Goal: Transaction & Acquisition: Purchase product/service

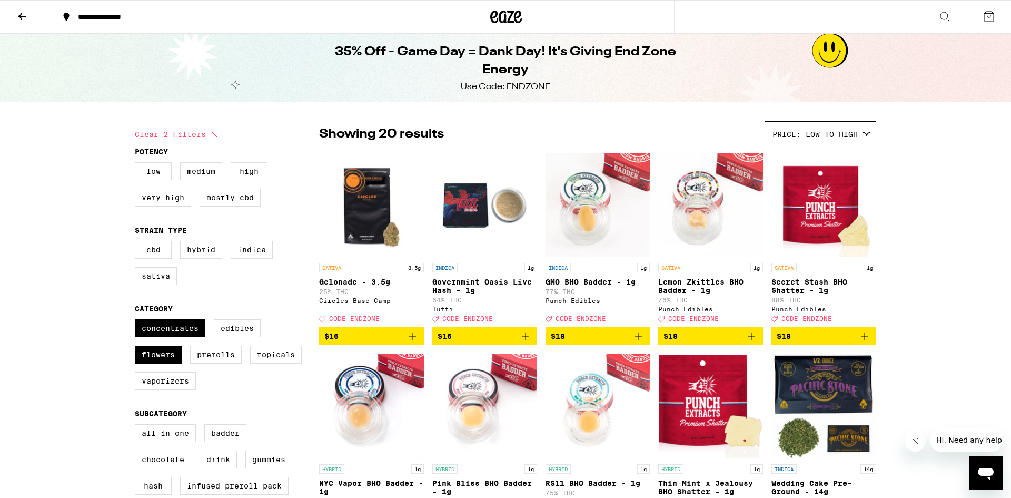
click at [490, 16] on icon at bounding box center [506, 16] width 32 height 19
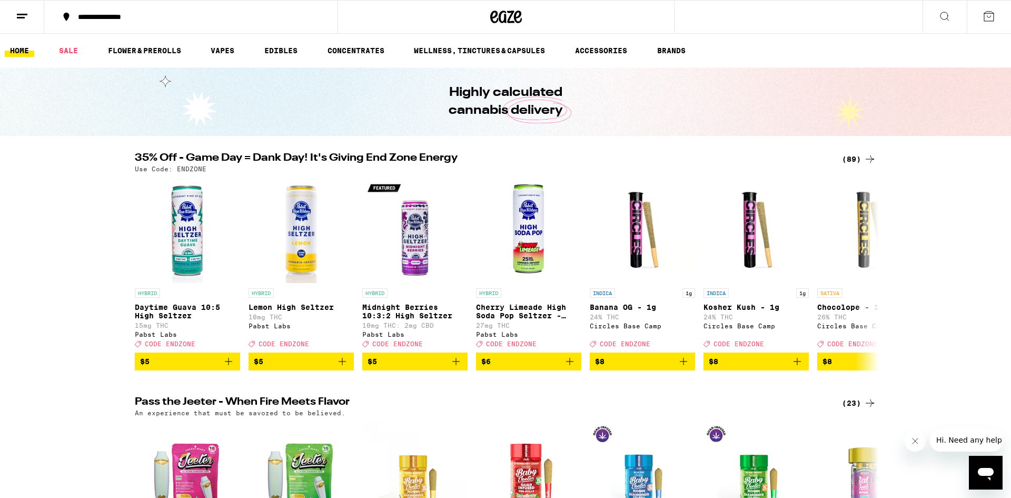
click at [847, 158] on div "(89)" at bounding box center [859, 159] width 34 height 13
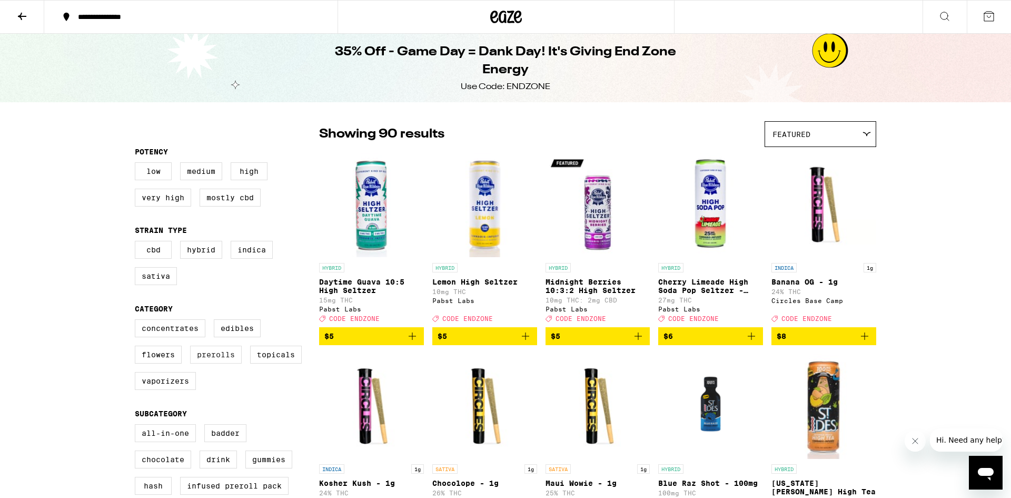
click at [219, 362] on label "Prerolls" at bounding box center [216, 354] width 52 height 18
click at [137, 321] on input "Prerolls" at bounding box center [137, 321] width 1 height 1
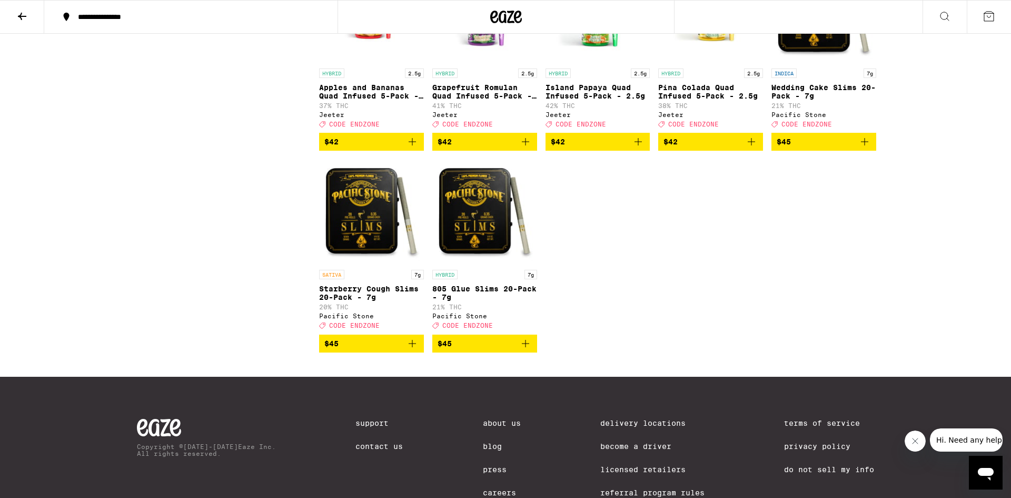
scroll to position [997, 0]
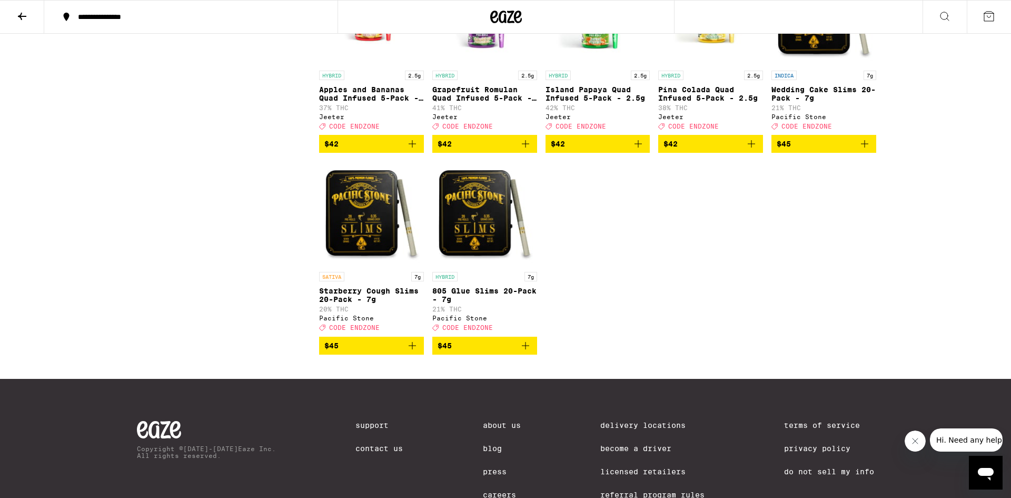
click at [917, 437] on icon "Close message from company" at bounding box center [915, 441] width 8 height 8
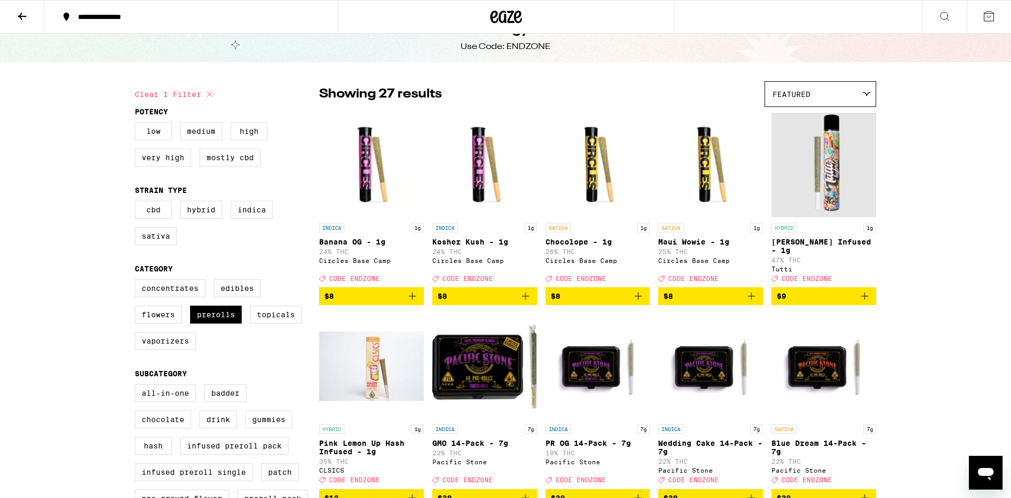
scroll to position [0, 0]
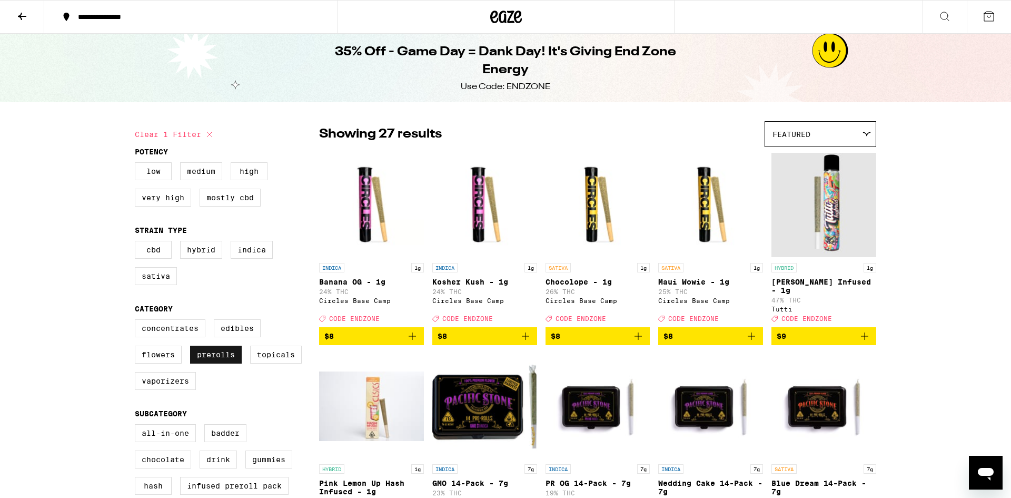
click at [233, 363] on label "Prerolls" at bounding box center [216, 354] width 52 height 18
click at [137, 321] on input "Prerolls" at bounding box center [137, 321] width 1 height 1
checkbox input "false"
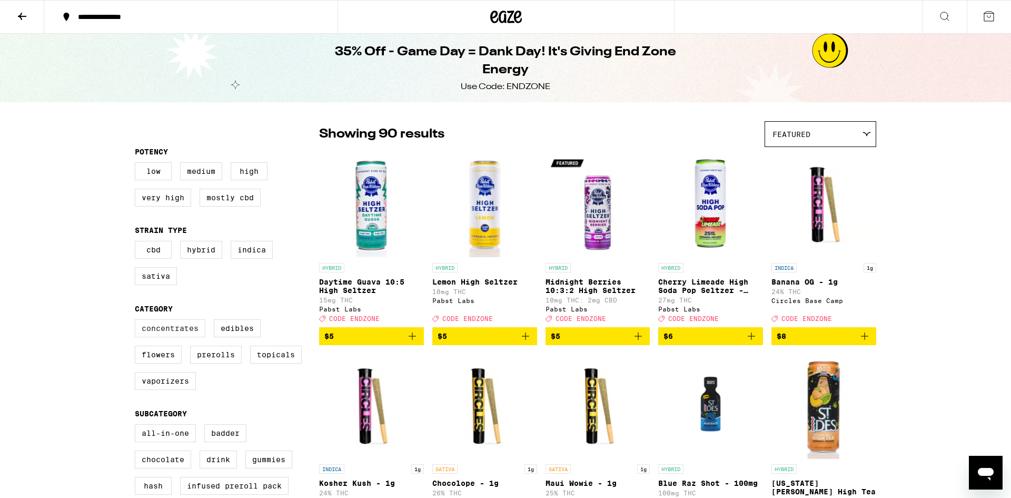
click at [177, 337] on label "Concentrates" at bounding box center [170, 328] width 71 height 18
click at [137, 321] on input "Concentrates" at bounding box center [137, 321] width 1 height 1
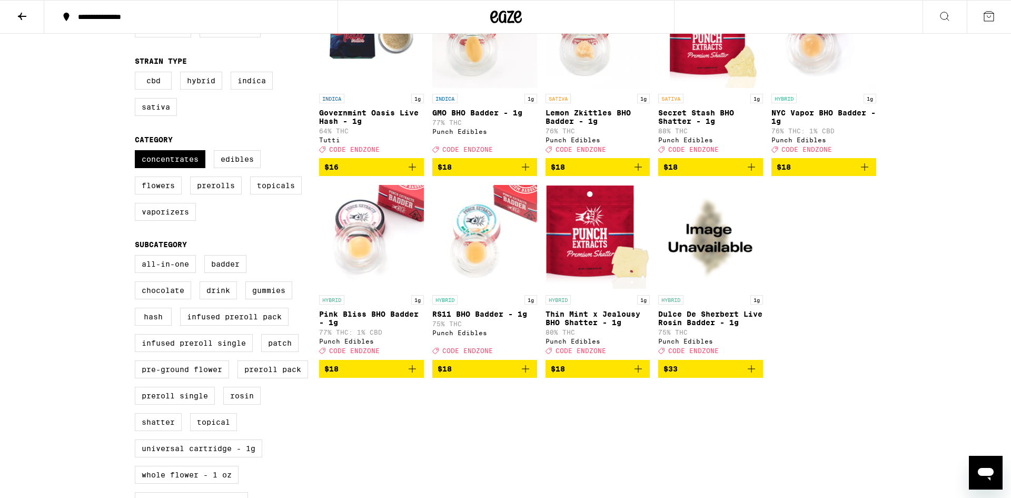
scroll to position [167, 0]
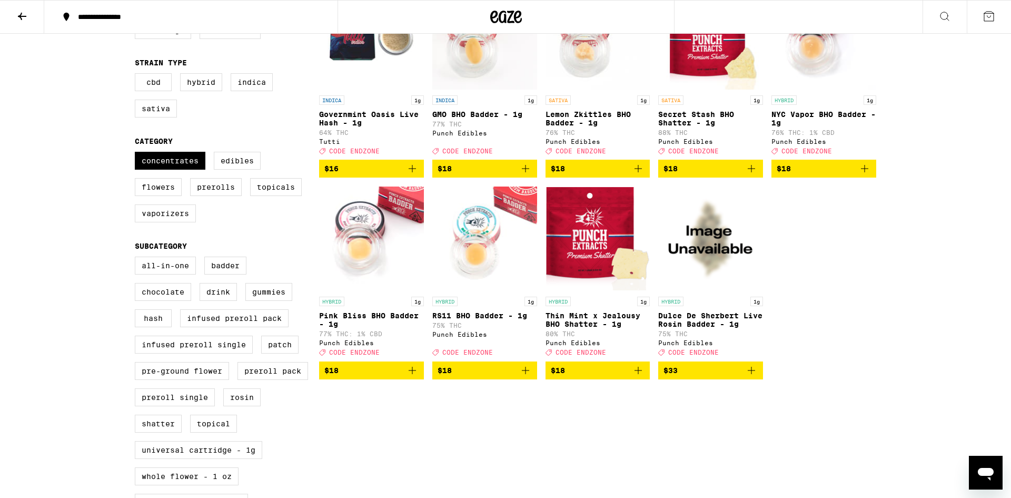
click at [640, 377] on icon "Add to bag" at bounding box center [638, 370] width 13 height 13
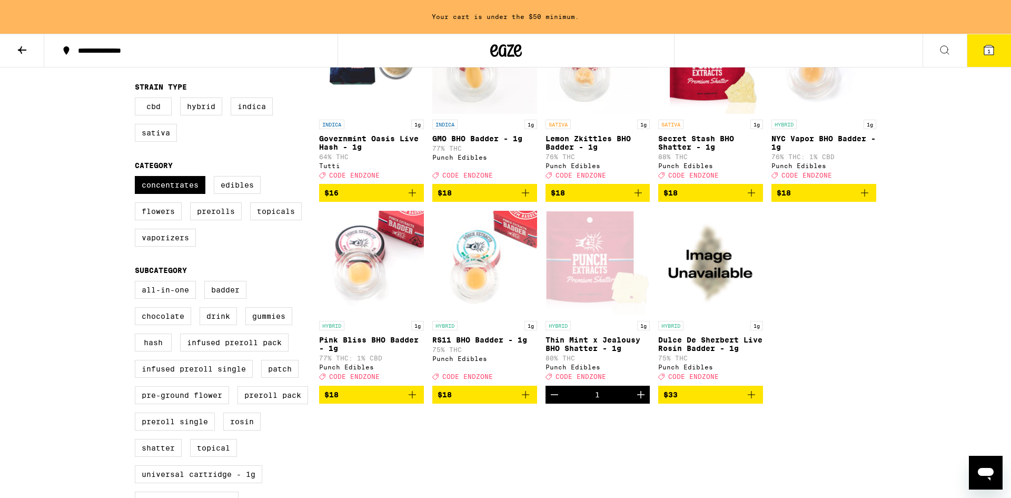
scroll to position [178, 0]
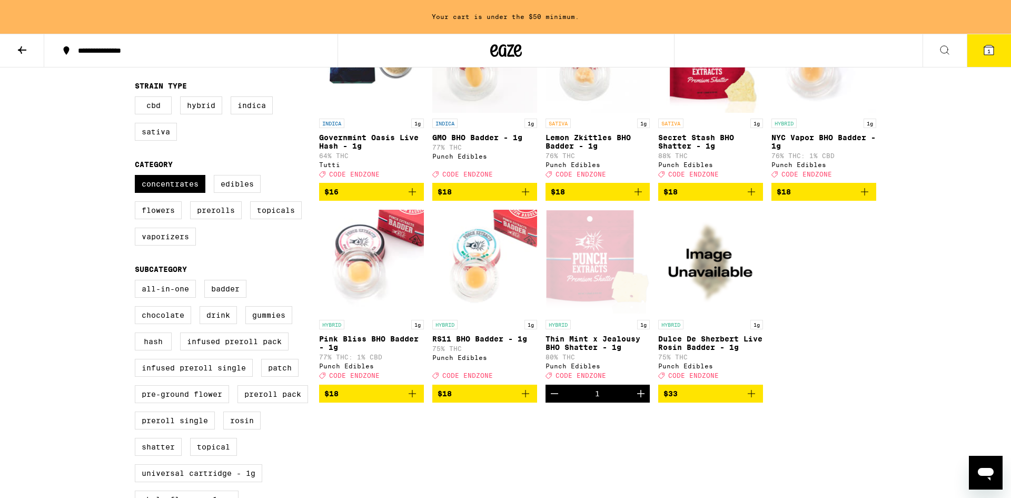
click at [639, 198] on icon "Add to bag" at bounding box center [638, 191] width 13 height 13
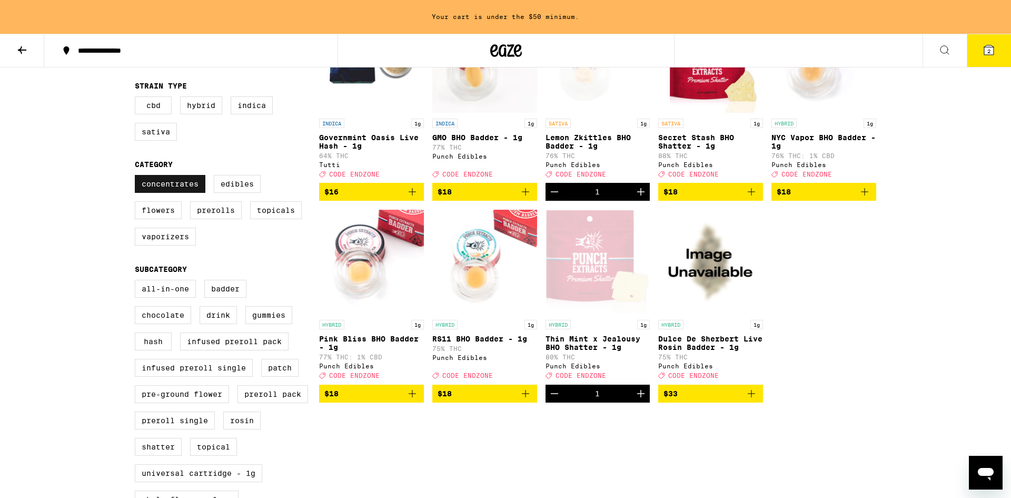
click at [163, 187] on label "Concentrates" at bounding box center [170, 184] width 71 height 18
click at [137, 177] on input "Concentrates" at bounding box center [137, 176] width 1 height 1
checkbox input "false"
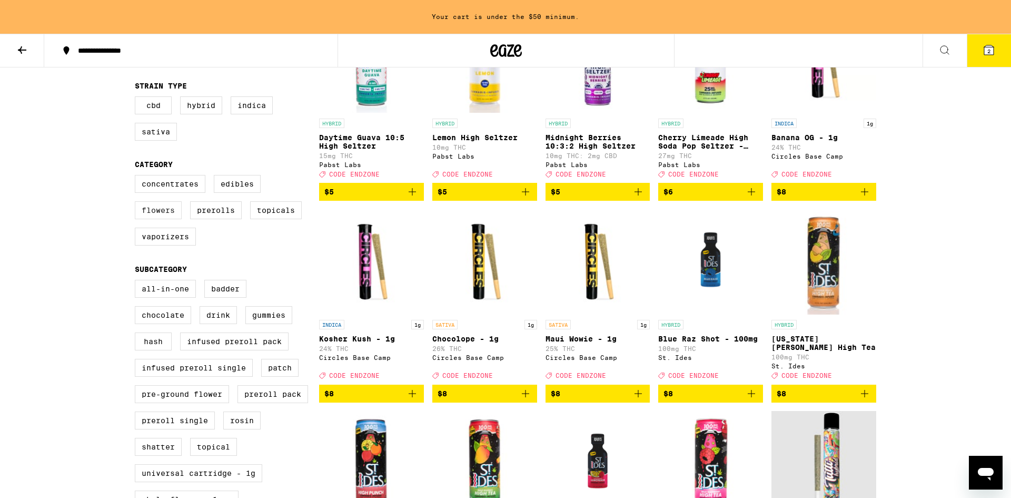
click at [156, 217] on label "Flowers" at bounding box center [158, 210] width 47 height 18
click at [137, 177] on input "Flowers" at bounding box center [137, 176] width 1 height 1
checkbox input "true"
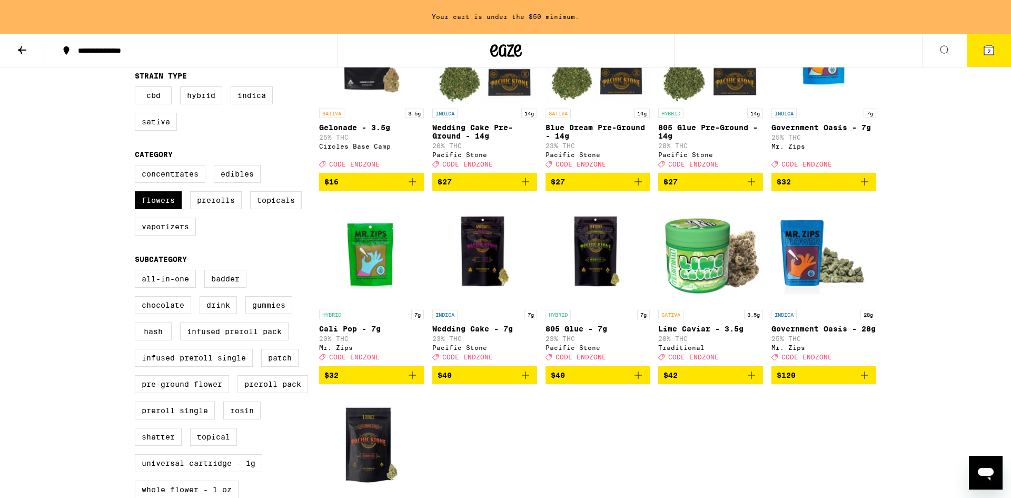
scroll to position [187, 0]
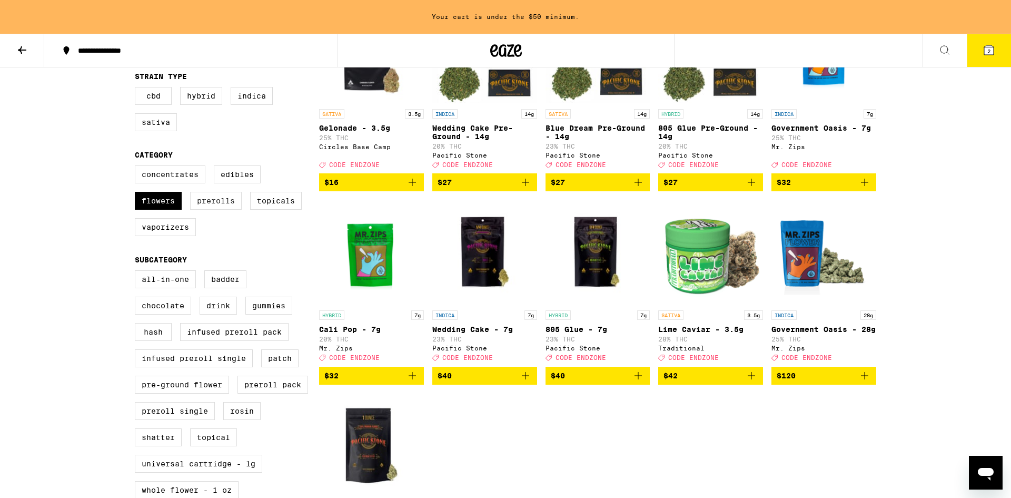
click at [215, 210] on label "Prerolls" at bounding box center [216, 201] width 52 height 18
click at [137, 167] on input "Prerolls" at bounding box center [137, 167] width 1 height 1
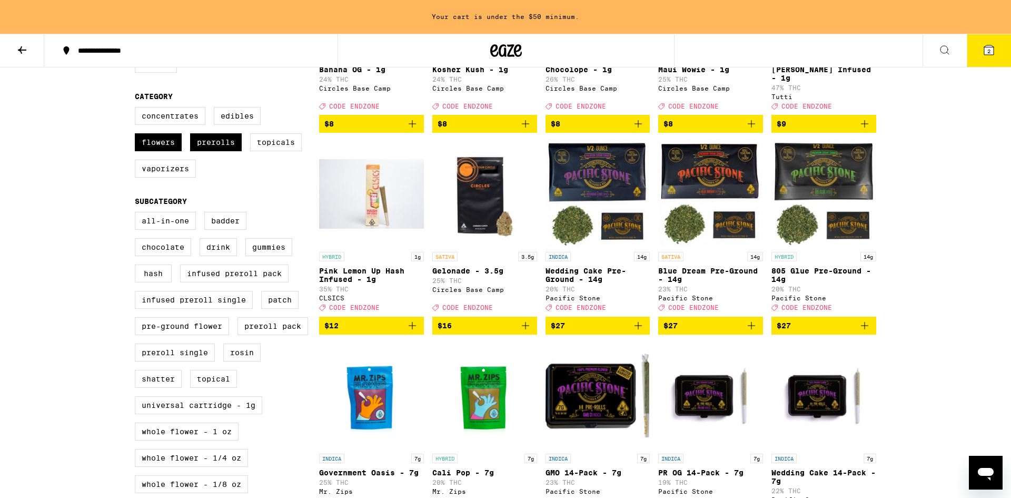
scroll to position [245, 0]
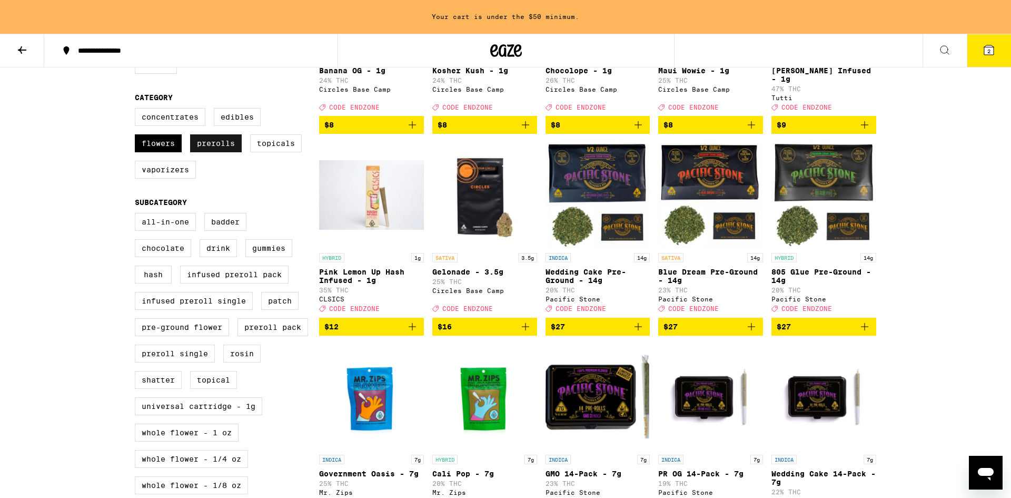
click at [216, 152] on label "Prerolls" at bounding box center [216, 143] width 52 height 18
click at [137, 110] on input "Prerolls" at bounding box center [137, 110] width 1 height 1
checkbox input "false"
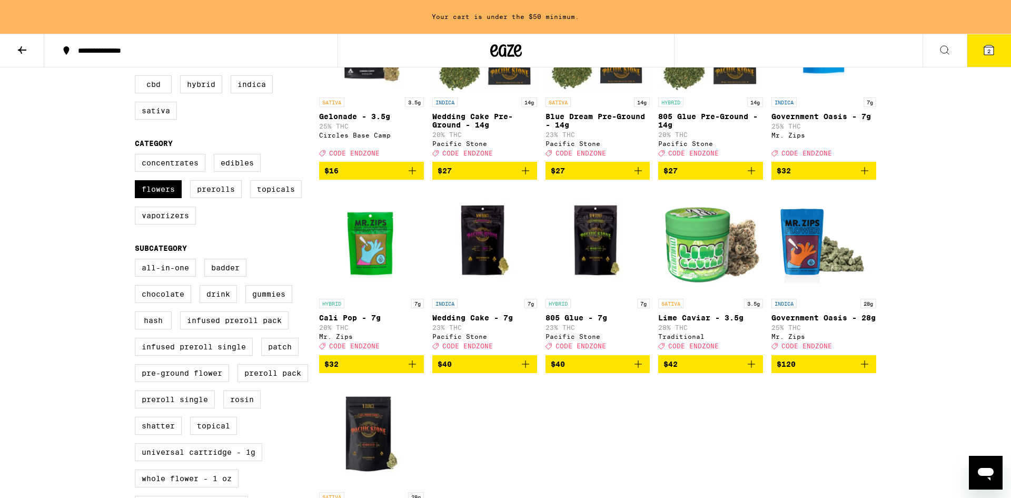
scroll to position [198, 0]
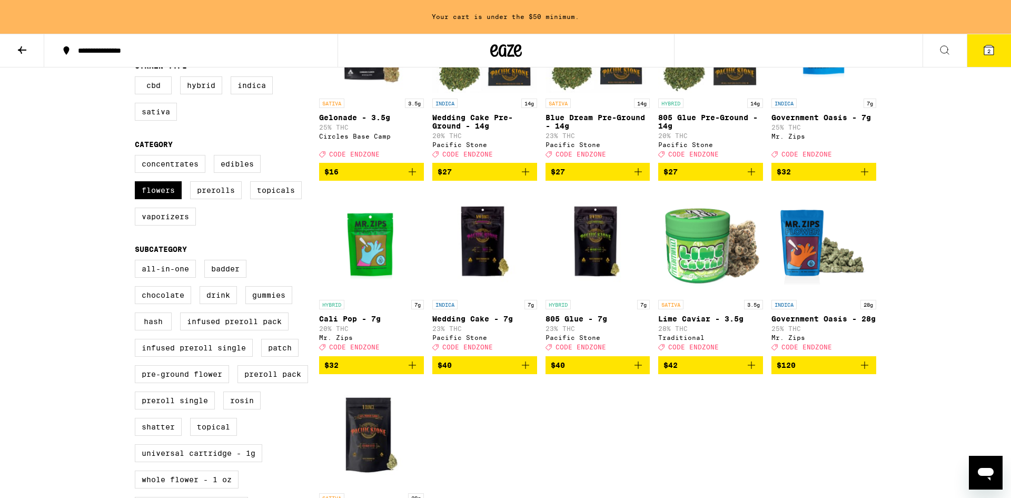
click at [411, 371] on icon "Add to bag" at bounding box center [412, 365] width 13 height 13
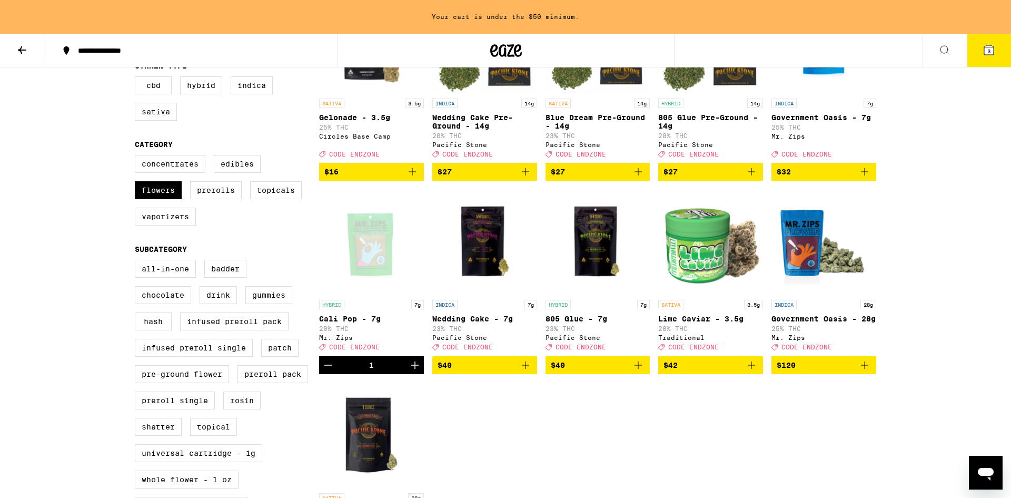
scroll to position [164, 0]
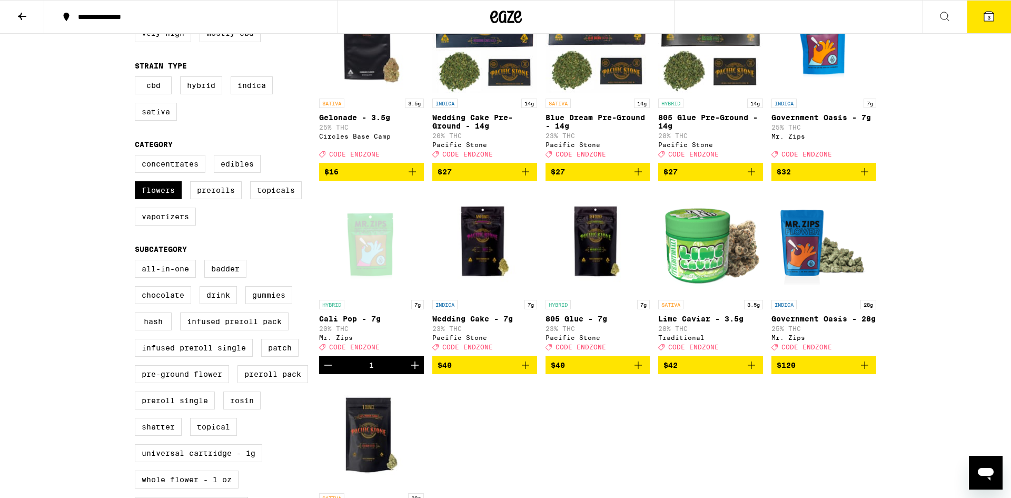
click at [993, 16] on icon at bounding box center [988, 16] width 9 height 9
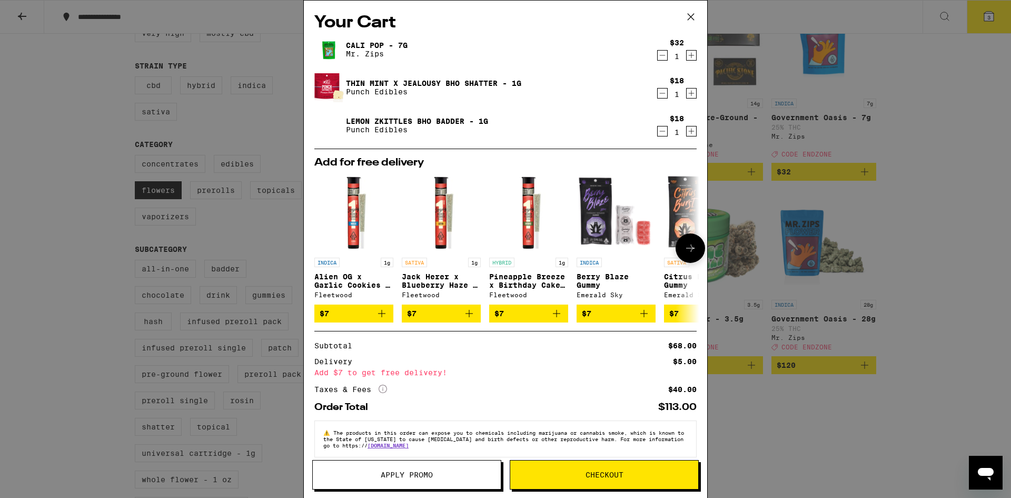
scroll to position [16, 0]
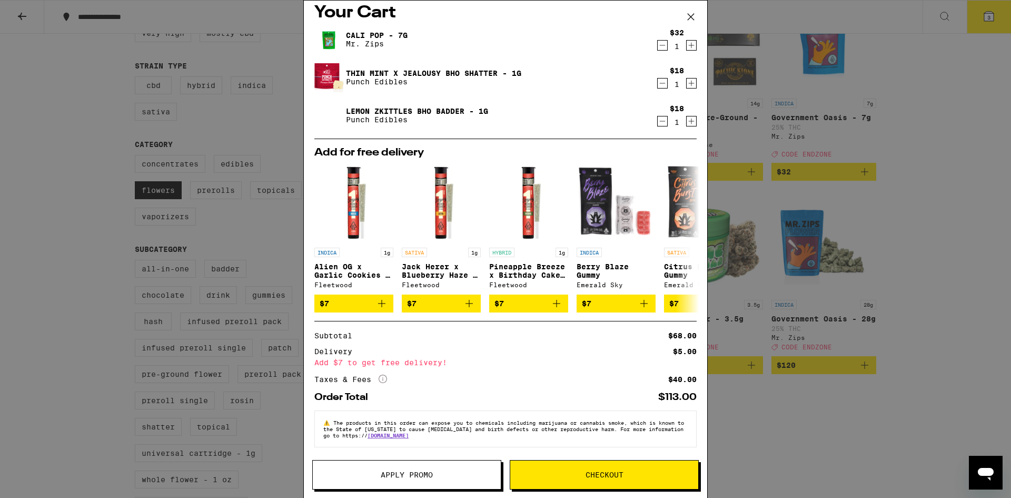
click at [403, 474] on span "Apply Promo" at bounding box center [407, 474] width 52 height 7
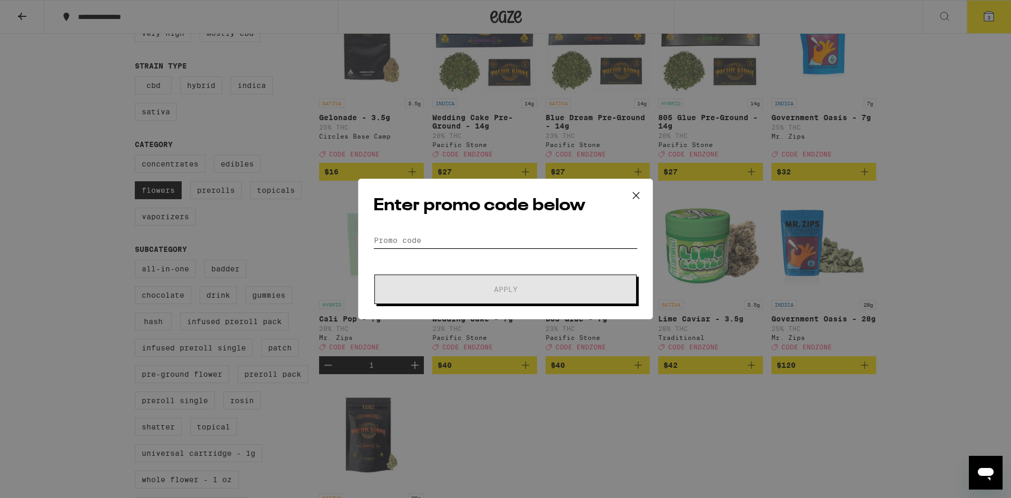
click at [548, 245] on input "Promo Code" at bounding box center [505, 240] width 264 height 16
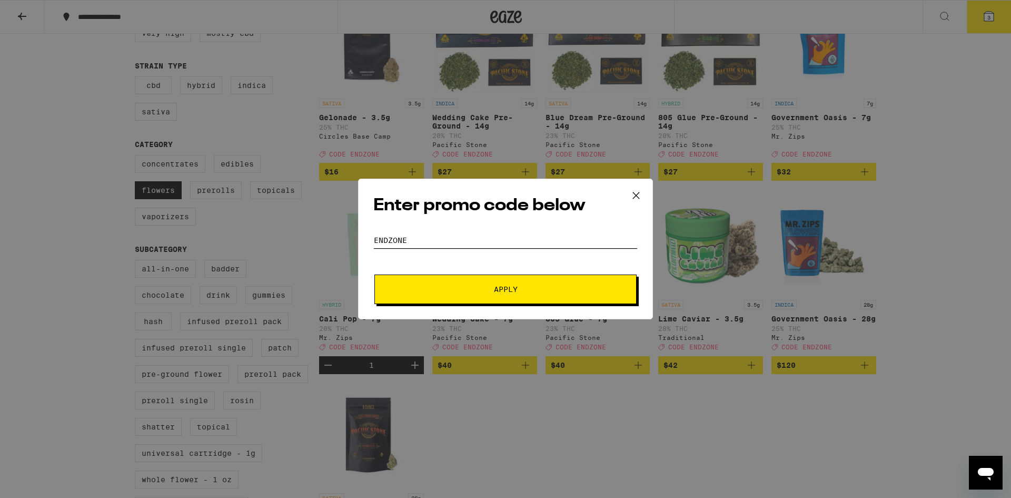
type input "endzone"
click at [516, 293] on span "Apply" at bounding box center [506, 288] width 24 height 7
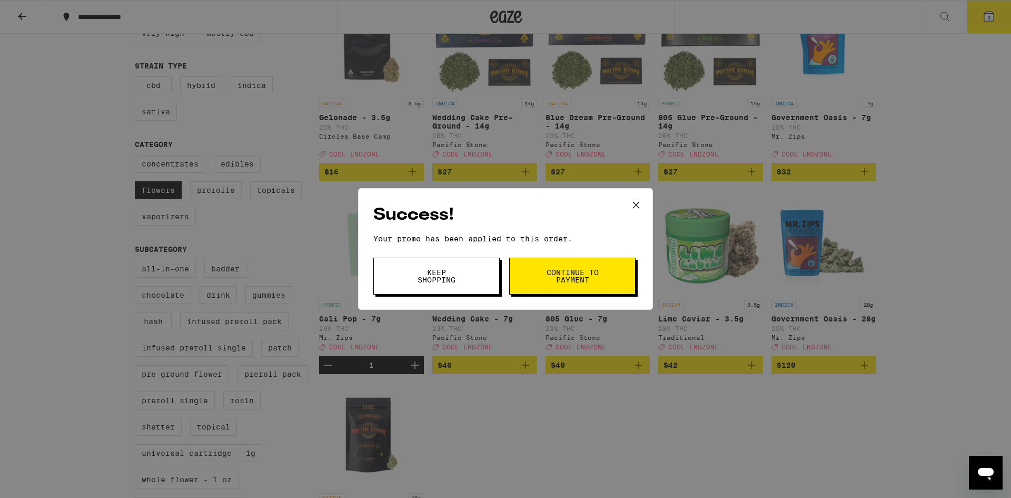
click at [457, 278] on span "Keep Shopping" at bounding box center [437, 276] width 54 height 15
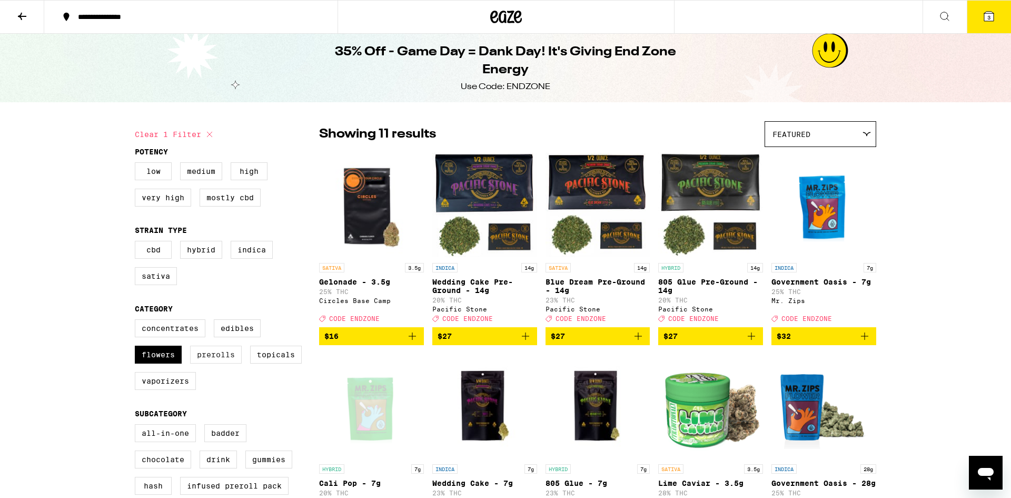
click at [218, 363] on label "Prerolls" at bounding box center [216, 354] width 52 height 18
click at [137, 321] on input "Prerolls" at bounding box center [137, 321] width 1 height 1
checkbox input "true"
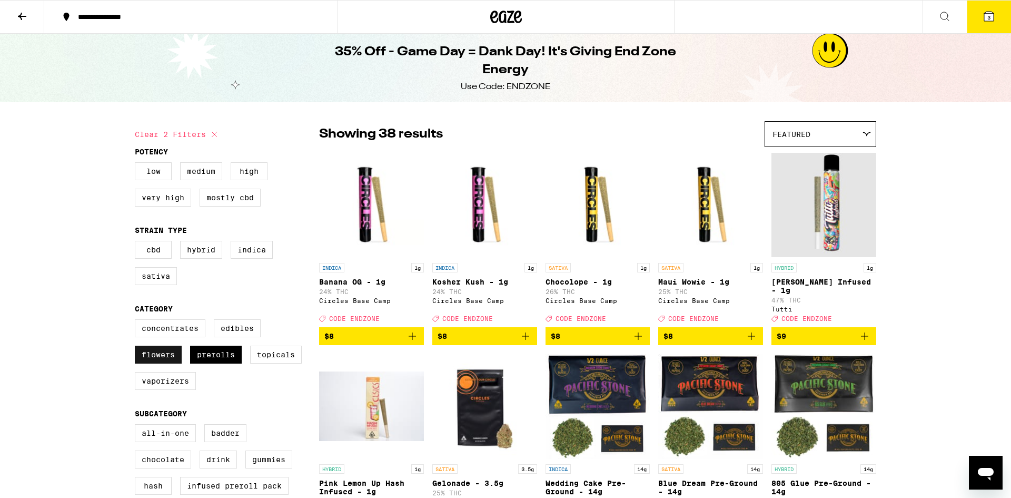
click at [164, 363] on label "Flowers" at bounding box center [158, 354] width 47 height 18
click at [137, 321] on input "Flowers" at bounding box center [137, 321] width 1 height 1
checkbox input "false"
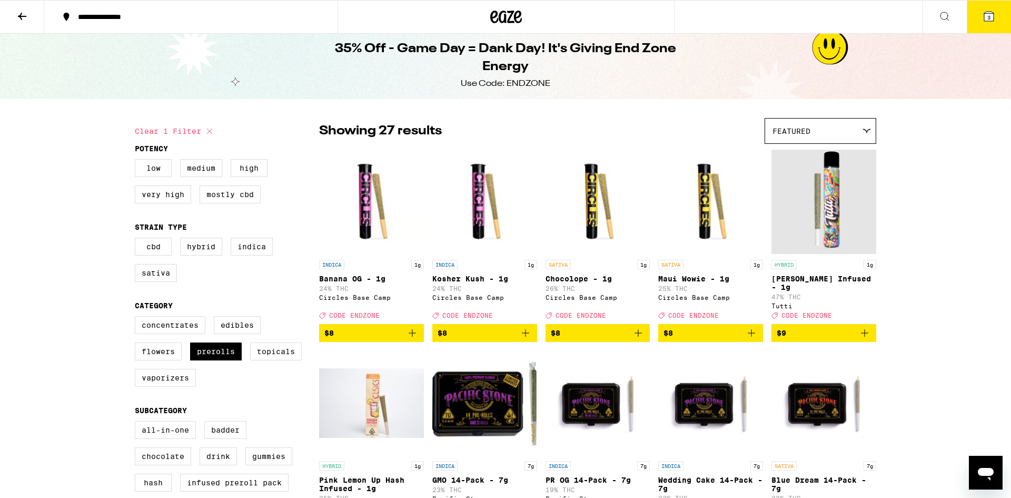
scroll to position [3, 0]
click at [870, 340] on icon "Add to bag" at bounding box center [864, 333] width 13 height 13
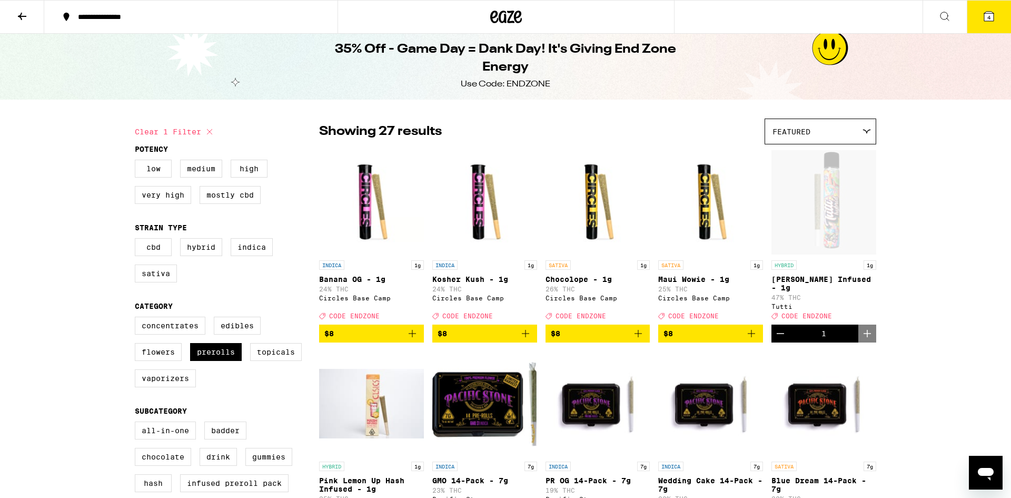
click at [985, 19] on icon at bounding box center [988, 16] width 9 height 9
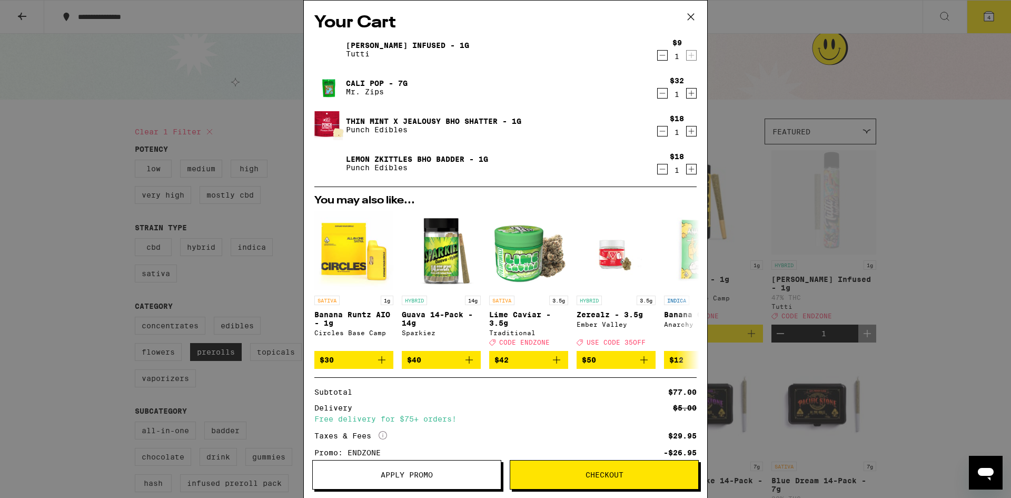
click at [665, 93] on icon "Decrement" at bounding box center [662, 93] width 9 height 13
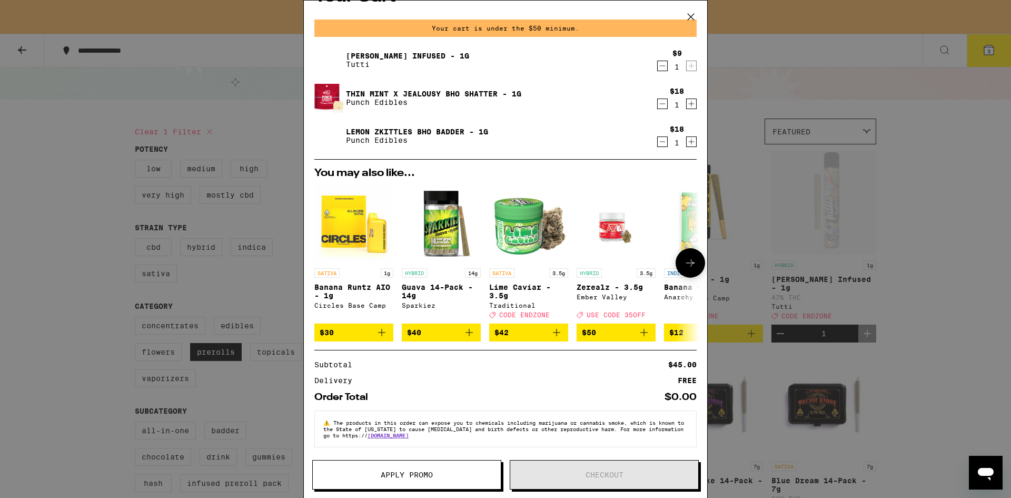
scroll to position [33, 0]
click at [691, 17] on icon at bounding box center [691, 17] width 6 height 6
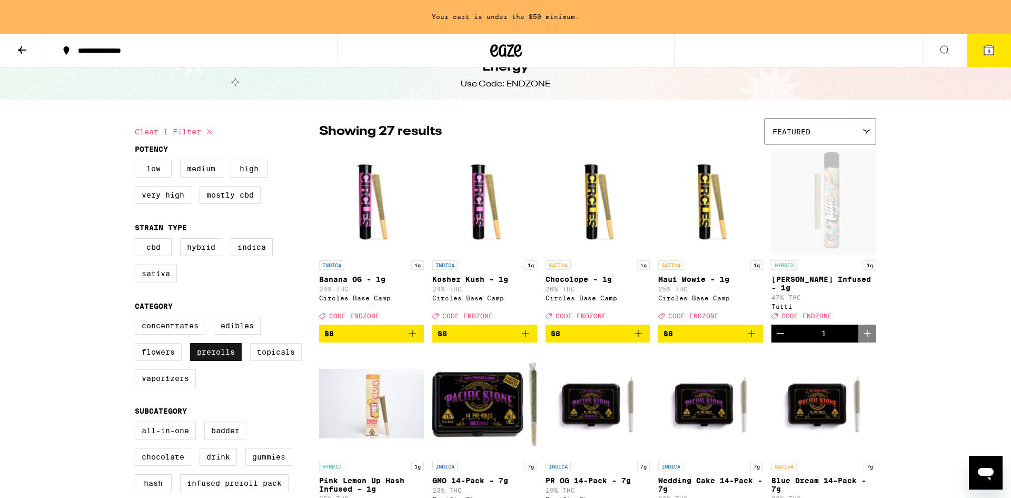
click at [225, 358] on label "Prerolls" at bounding box center [216, 352] width 52 height 18
click at [137, 319] on input "Prerolls" at bounding box center [137, 318] width 1 height 1
checkbox input "false"
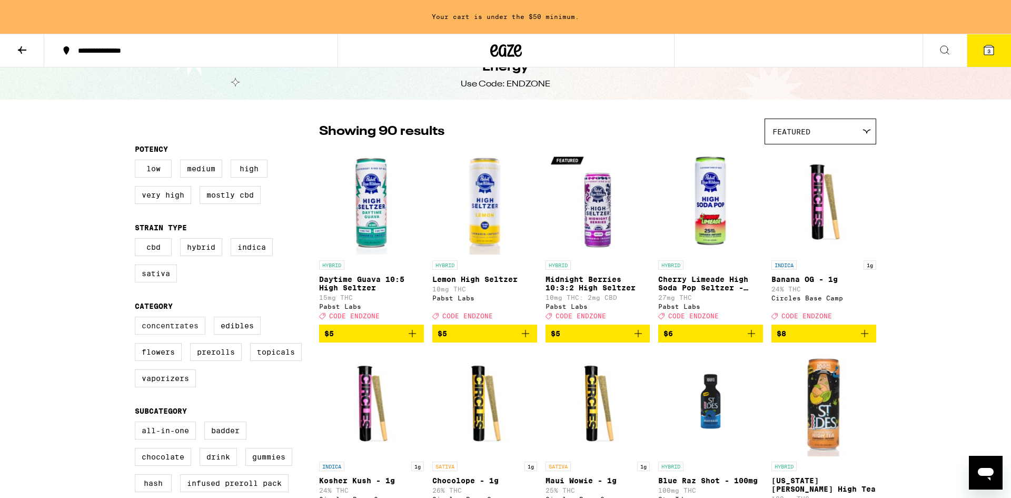
click at [189, 334] on label "Concentrates" at bounding box center [170, 325] width 71 height 18
click at [137, 319] on input "Concentrates" at bounding box center [137, 318] width 1 height 1
checkbox input "true"
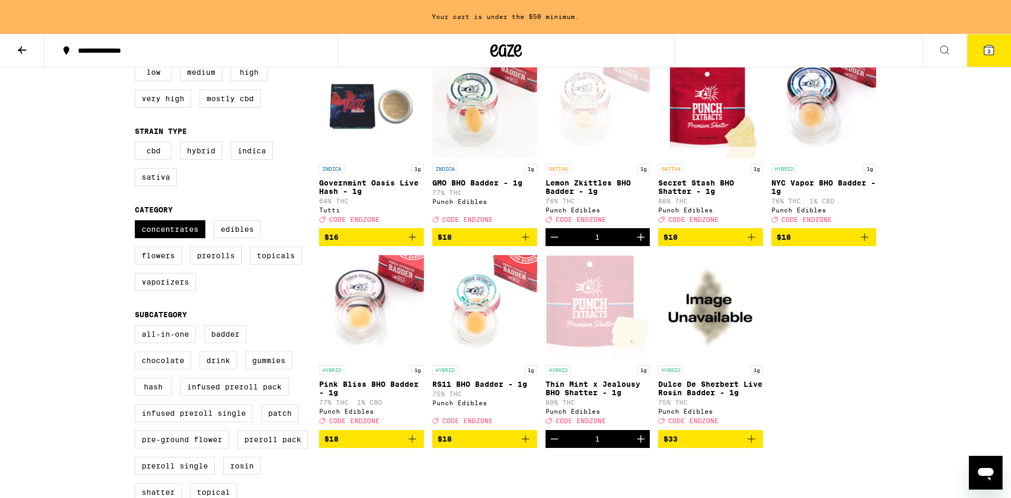
scroll to position [130, 0]
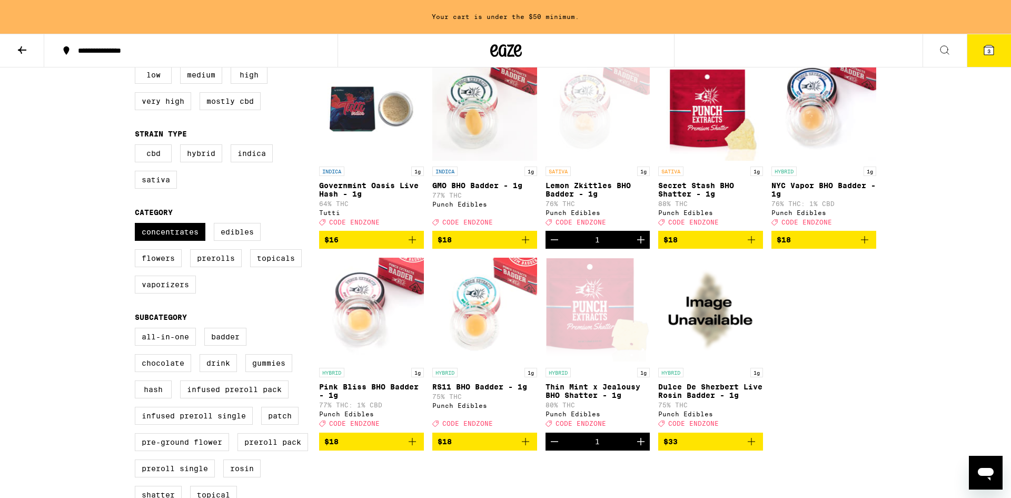
click at [868, 246] on icon "Add to bag" at bounding box center [864, 239] width 13 height 13
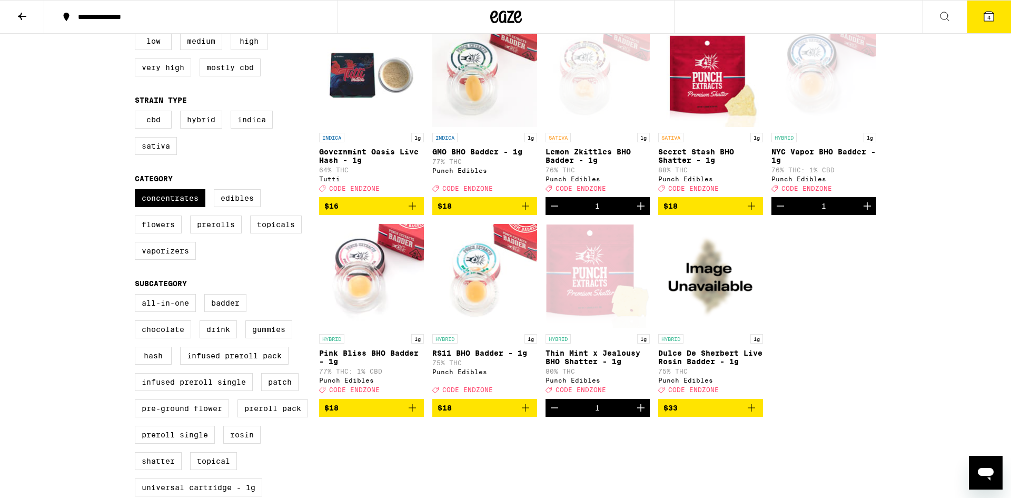
scroll to position [96, 0]
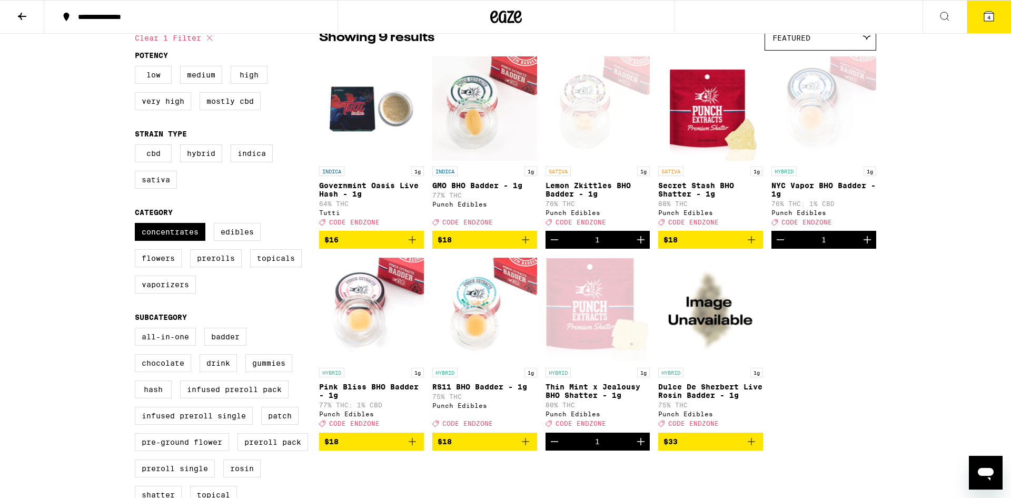
click at [997, 21] on button "4" at bounding box center [989, 17] width 44 height 33
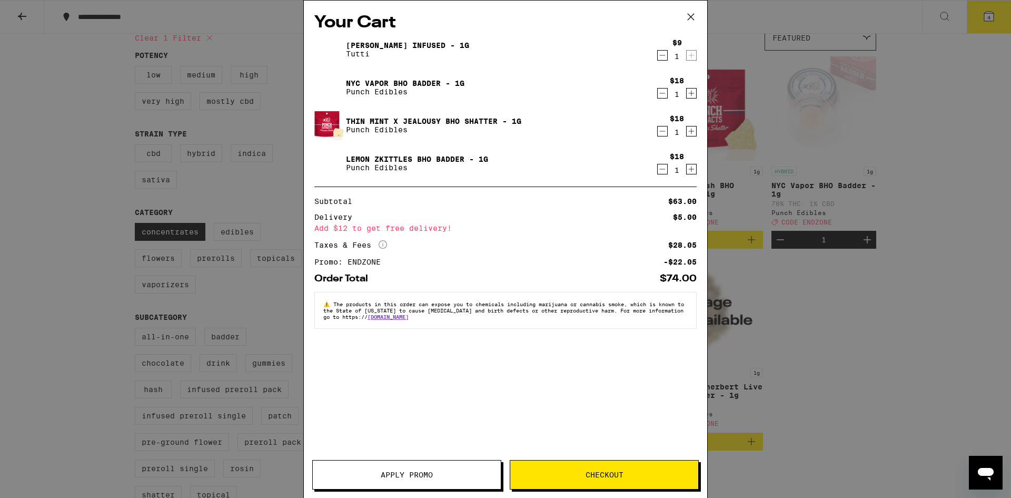
click at [660, 59] on icon "Decrement" at bounding box center [662, 55] width 9 height 13
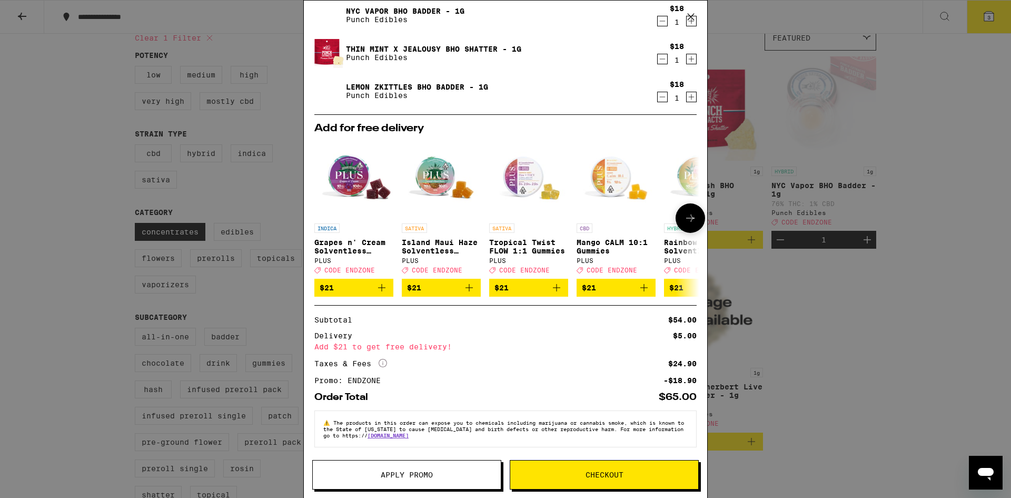
scroll to position [42, 0]
click at [86, 246] on div "Your Cart NYC Vapor BHO Badder - 1g Punch Edibles $18 1 Thin Mint x Jealousy BH…" at bounding box center [505, 249] width 1011 height 498
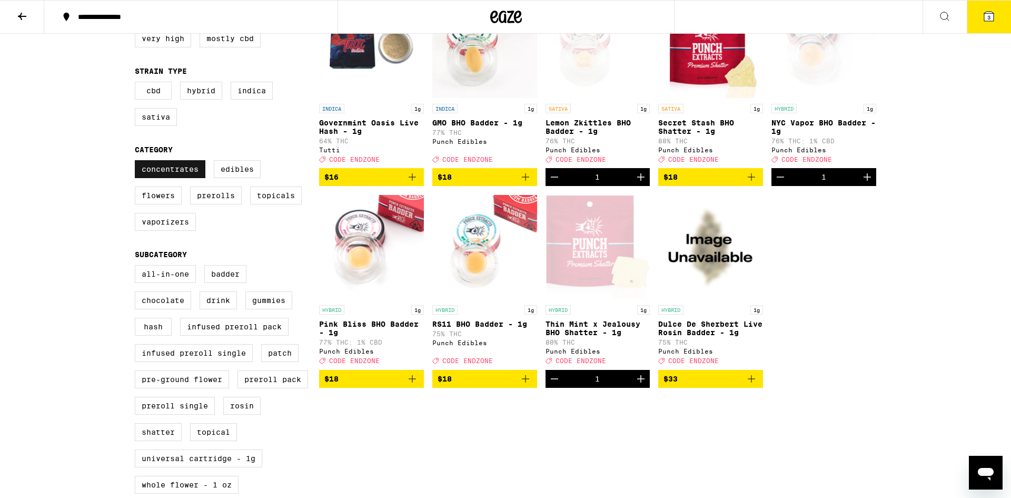
scroll to position [156, 0]
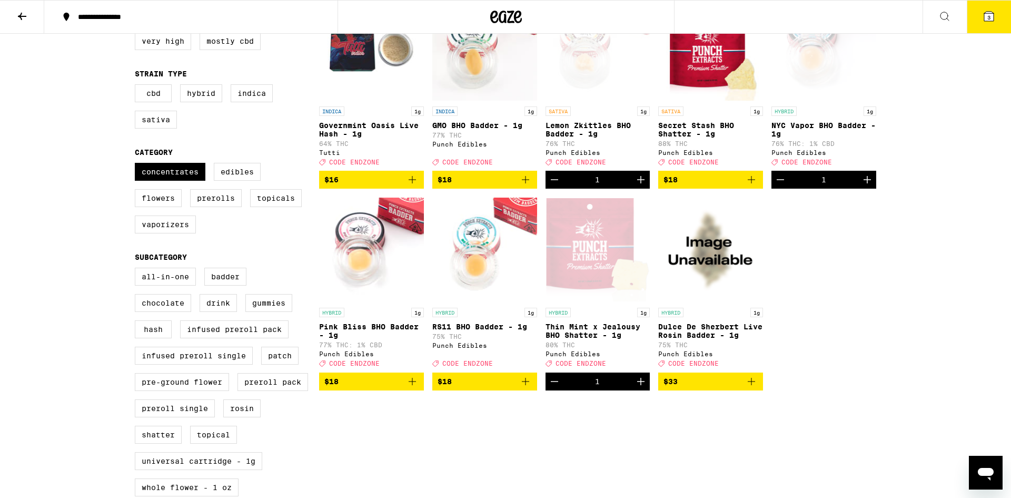
click at [526, 186] on icon "Add to bag" at bounding box center [525, 179] width 13 height 13
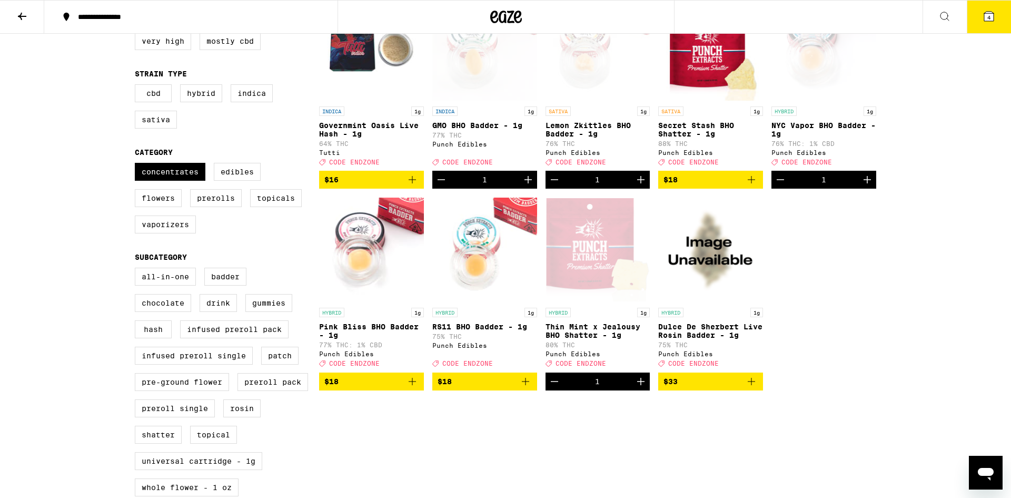
click at [993, 13] on icon at bounding box center [988, 16] width 9 height 9
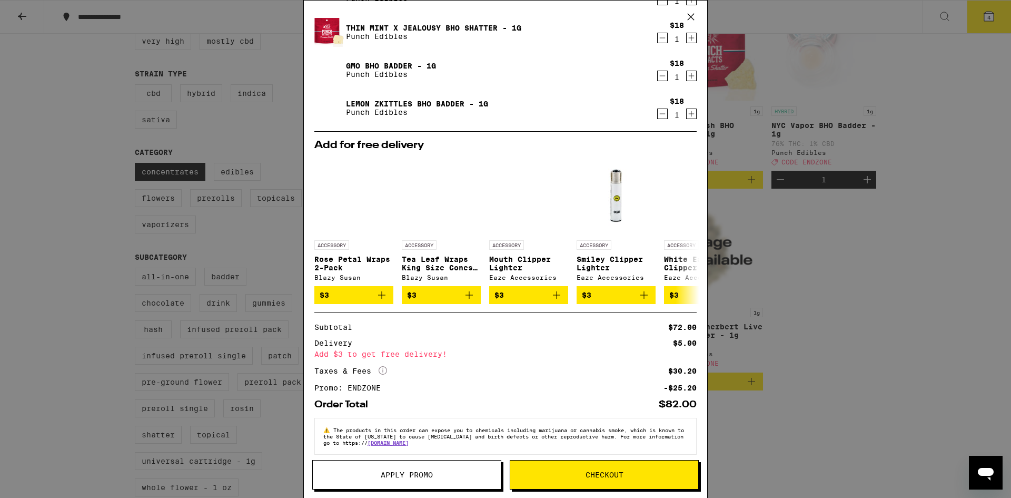
scroll to position [57, 0]
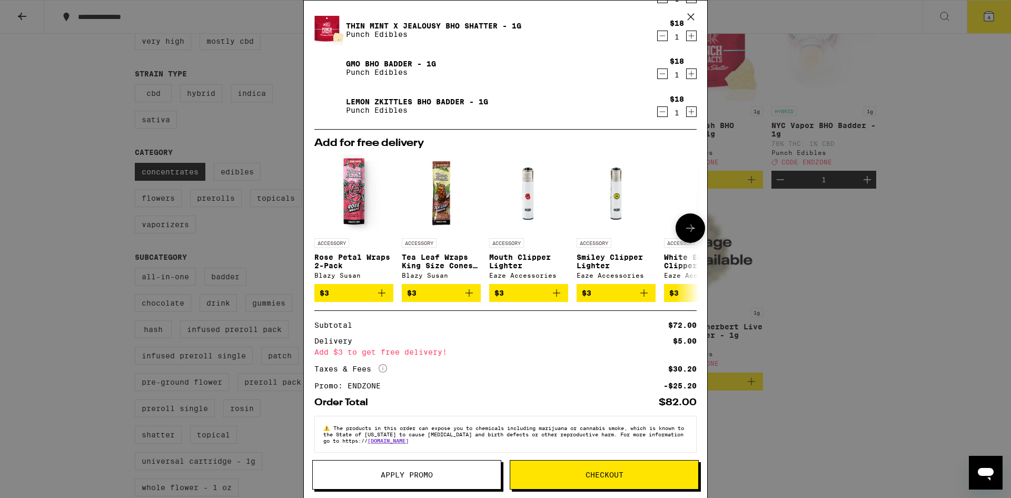
click at [687, 234] on icon at bounding box center [690, 228] width 13 height 13
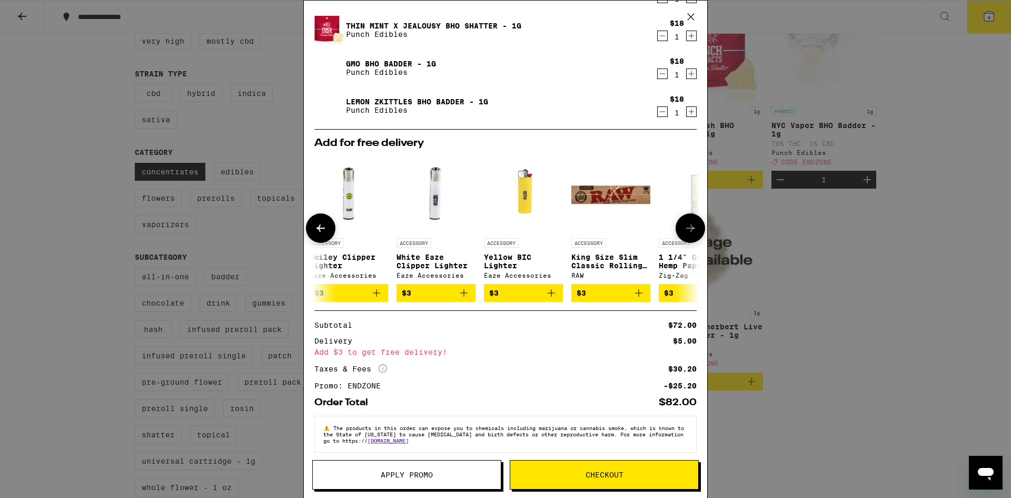
click at [687, 234] on icon at bounding box center [690, 228] width 13 height 13
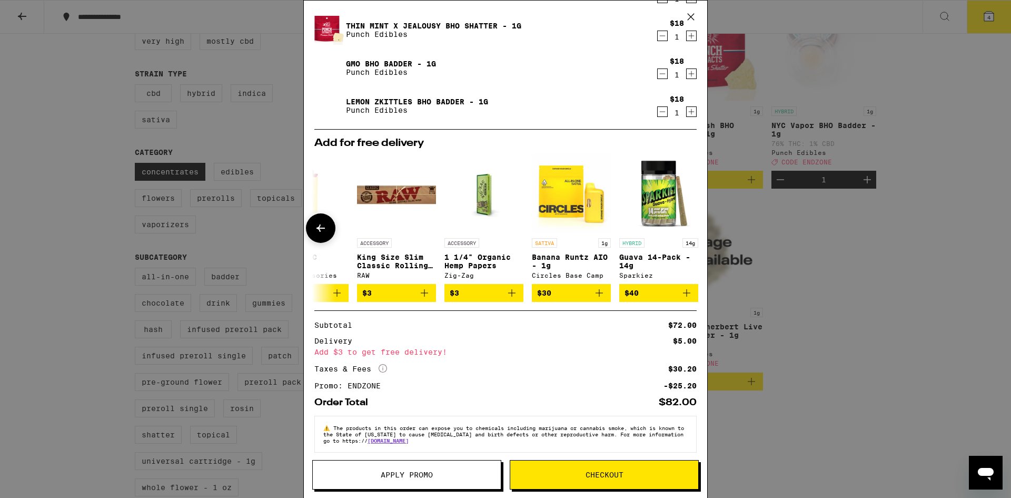
scroll to position [0, 492]
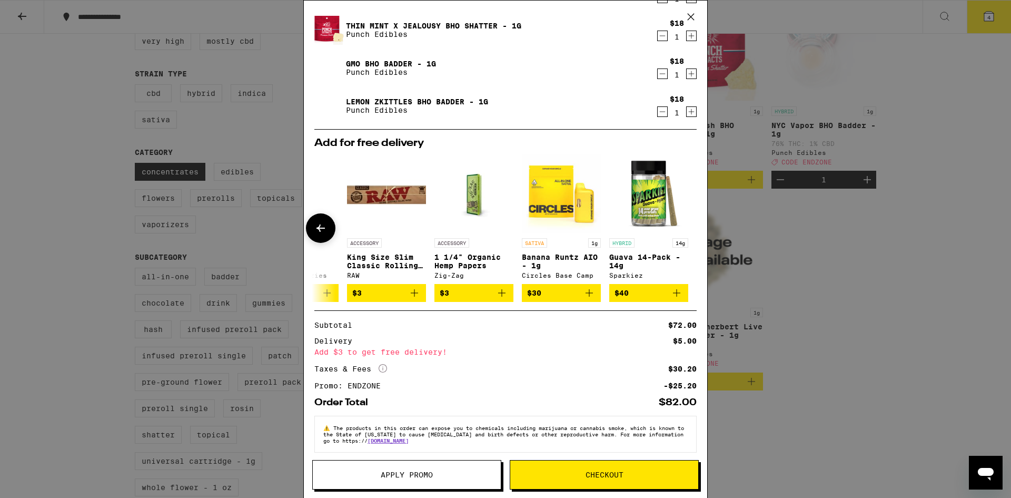
click at [321, 234] on icon at bounding box center [320, 228] width 13 height 13
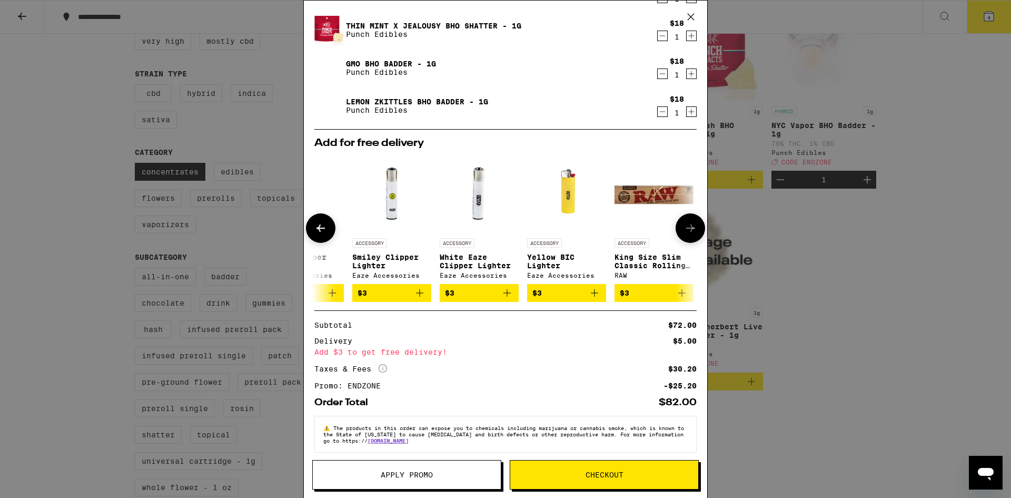
click at [321, 234] on icon at bounding box center [320, 228] width 13 height 13
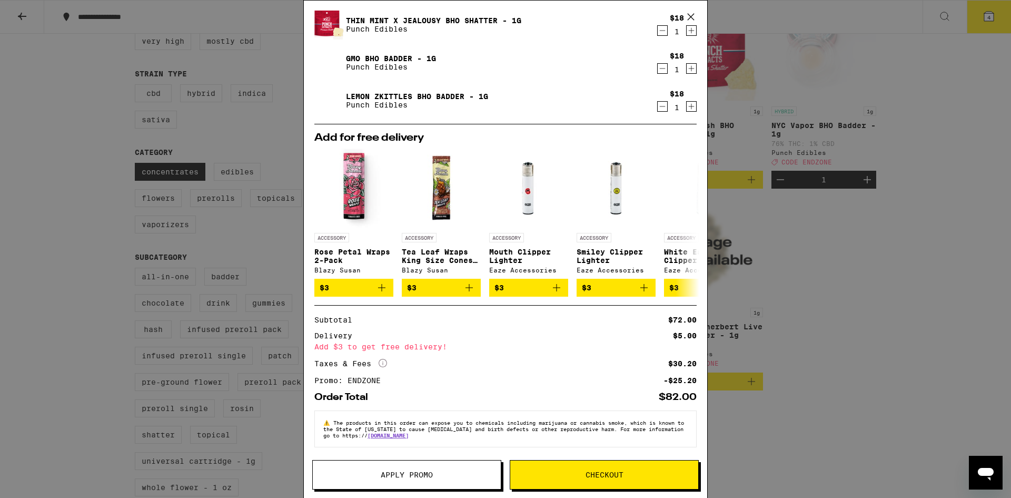
scroll to position [0, 0]
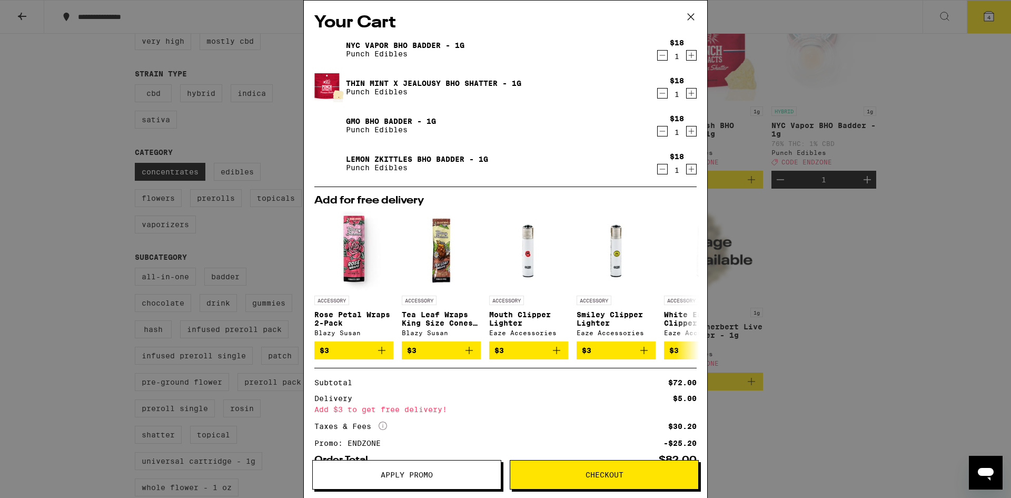
click at [688, 17] on icon at bounding box center [691, 17] width 16 height 16
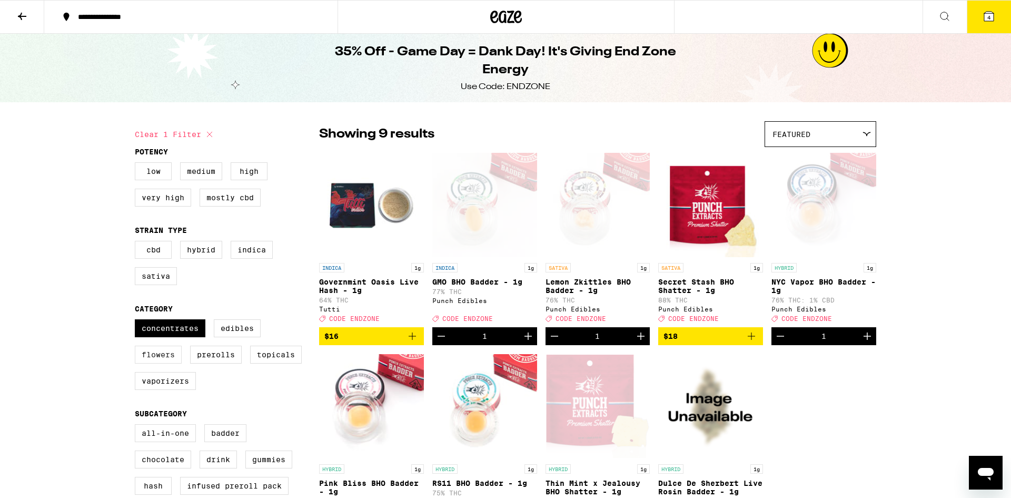
click at [159, 363] on label "Flowers" at bounding box center [158, 354] width 47 height 18
click at [137, 321] on input "Flowers" at bounding box center [137, 321] width 1 height 1
checkbox input "true"
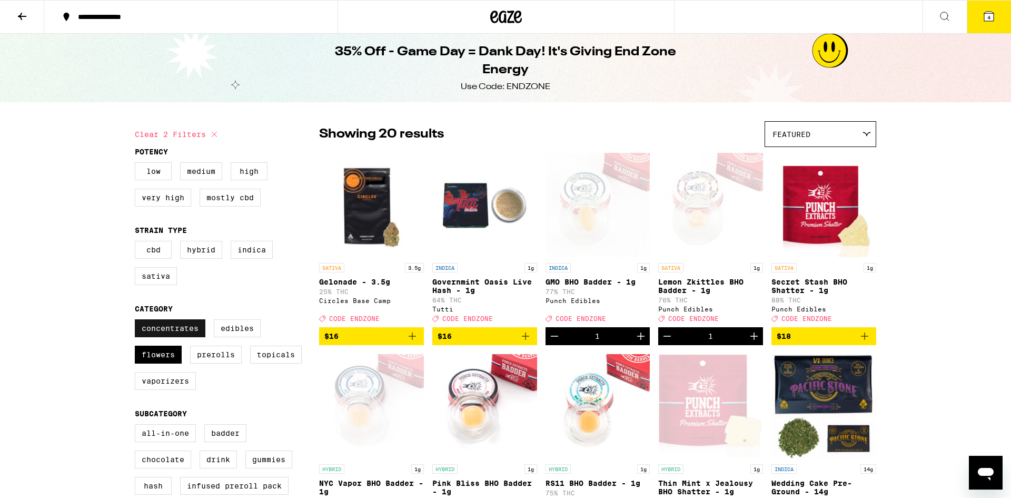
click at [171, 337] on label "Concentrates" at bounding box center [170, 328] width 71 height 18
click at [137, 321] on input "Concentrates" at bounding box center [137, 321] width 1 height 1
checkbox input "false"
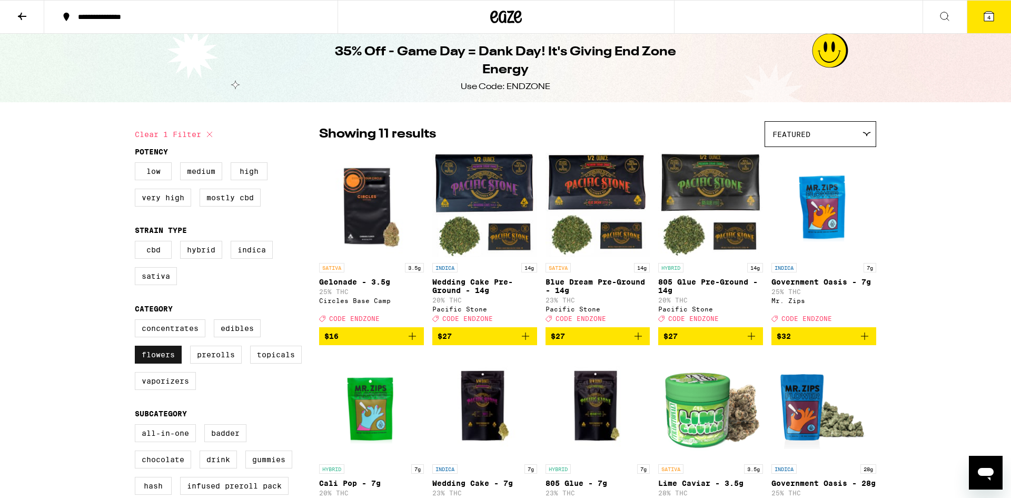
click at [166, 363] on label "Flowers" at bounding box center [158, 354] width 47 height 18
click at [137, 321] on input "Flowers" at bounding box center [137, 321] width 1 height 1
checkbox input "false"
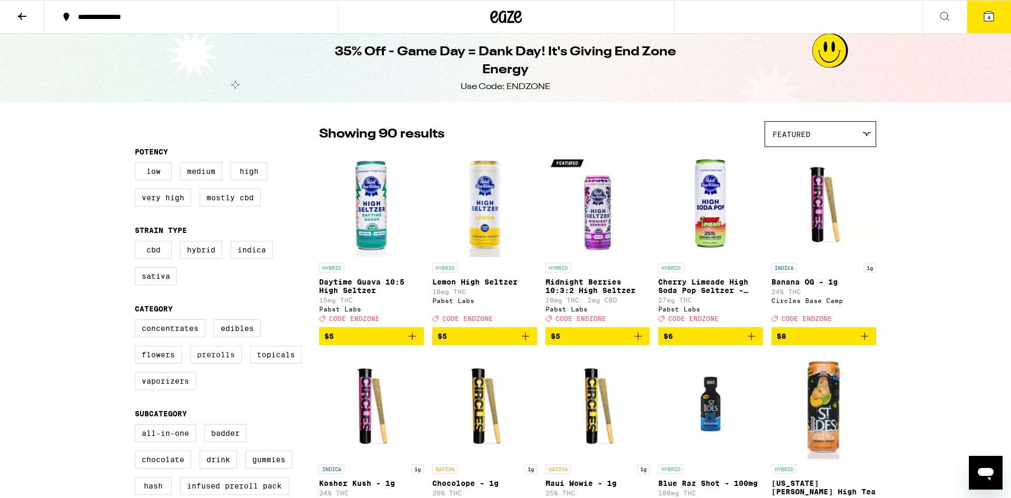
click at [218, 362] on label "Prerolls" at bounding box center [216, 354] width 52 height 18
click at [137, 321] on input "Prerolls" at bounding box center [137, 321] width 1 height 1
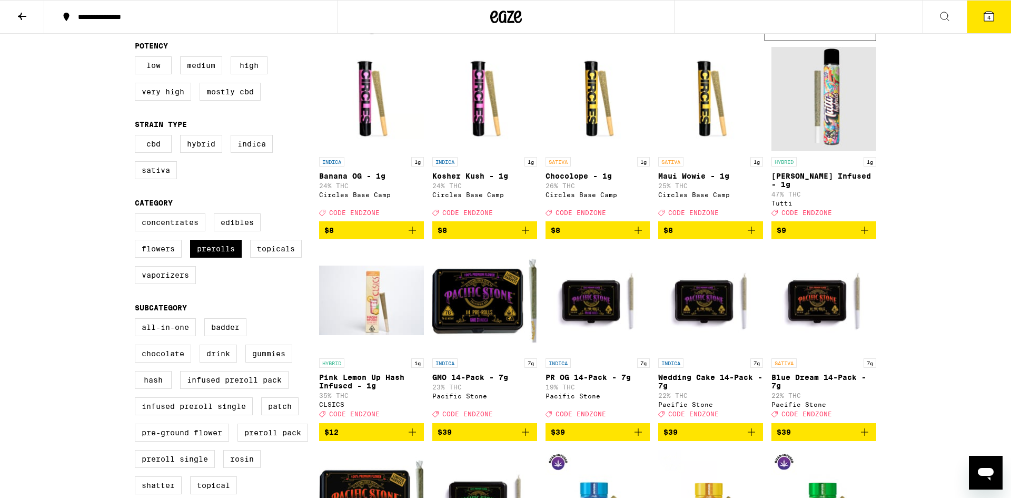
scroll to position [141, 0]
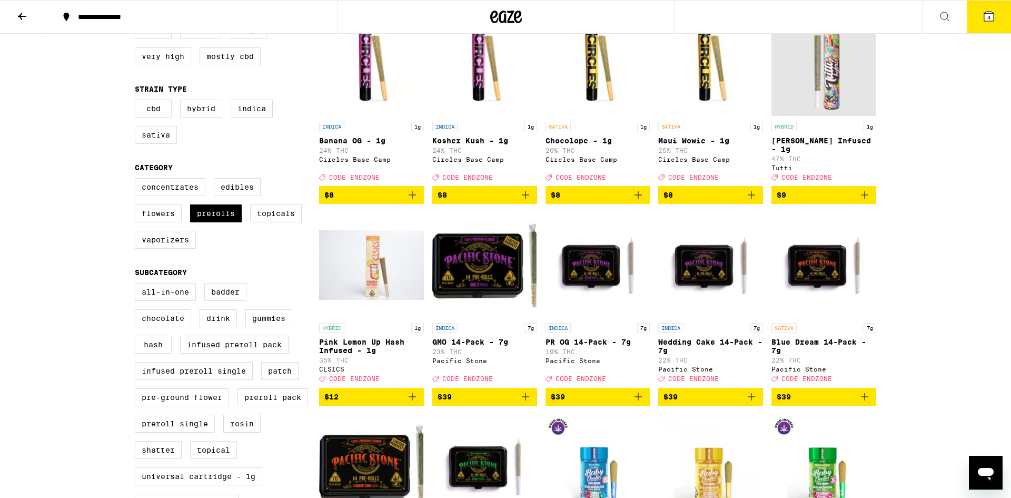
click at [865, 199] on icon "Add to bag" at bounding box center [864, 194] width 7 height 7
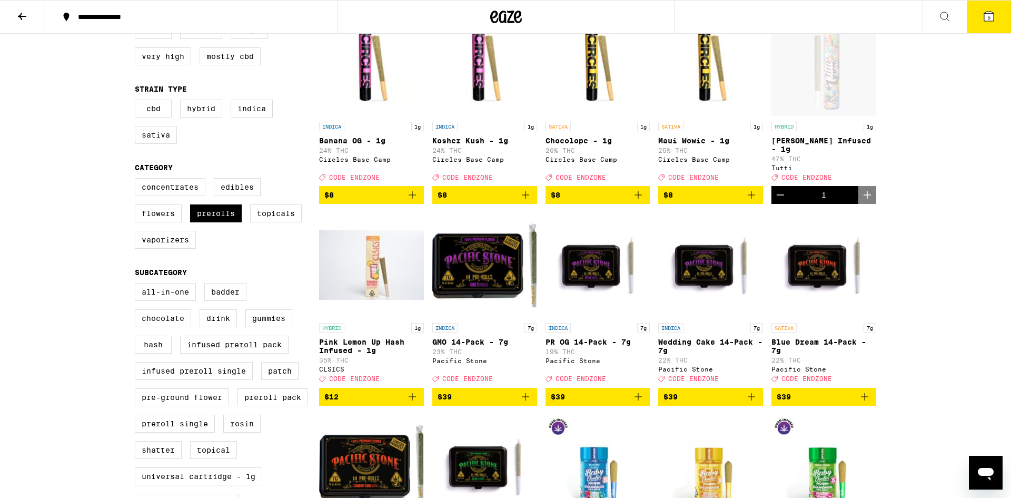
scroll to position [0, 0]
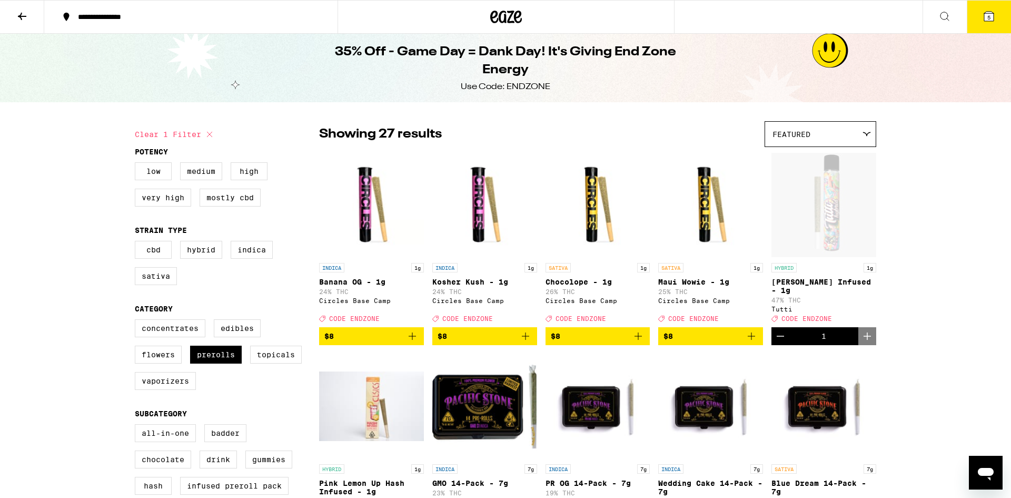
click at [987, 15] on span "5" at bounding box center [988, 17] width 3 height 6
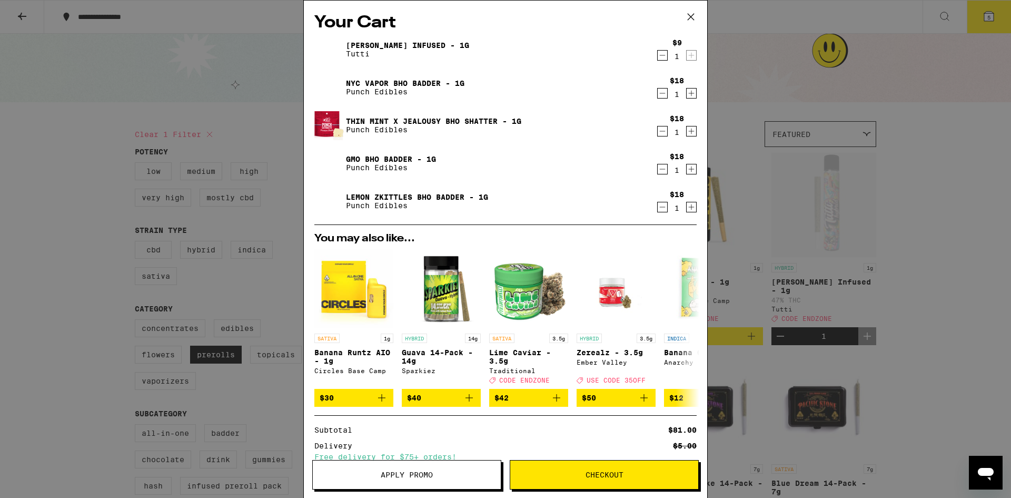
click at [662, 209] on icon "Decrement" at bounding box center [662, 207] width 9 height 13
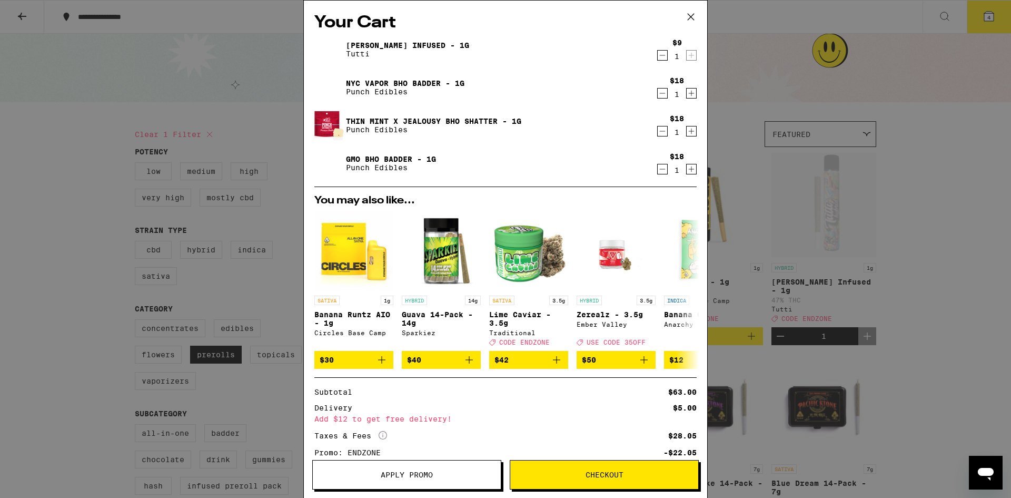
click at [565, 189] on div "You may also like... SATIVA 1g Banana [PERSON_NAME] AIO - 1g Circles Base Camp …" at bounding box center [505, 281] width 382 height 191
click at [689, 21] on icon at bounding box center [691, 17] width 16 height 16
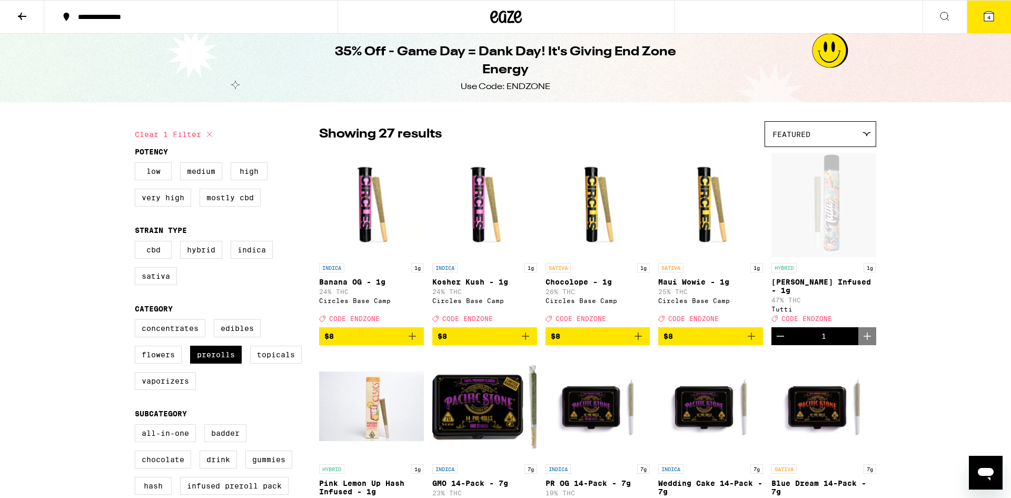
click at [989, 21] on icon at bounding box center [989, 16] width 13 height 13
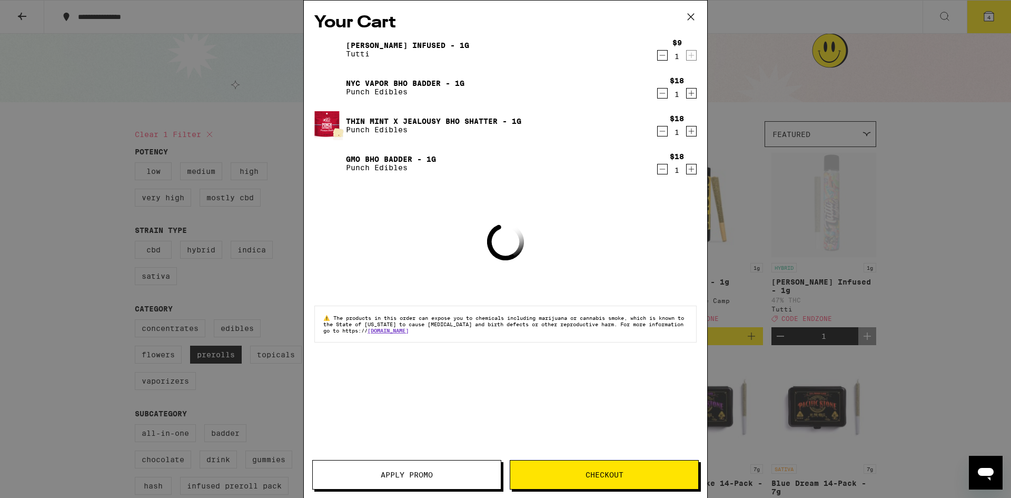
click at [662, 173] on icon "Decrement" at bounding box center [662, 169] width 9 height 13
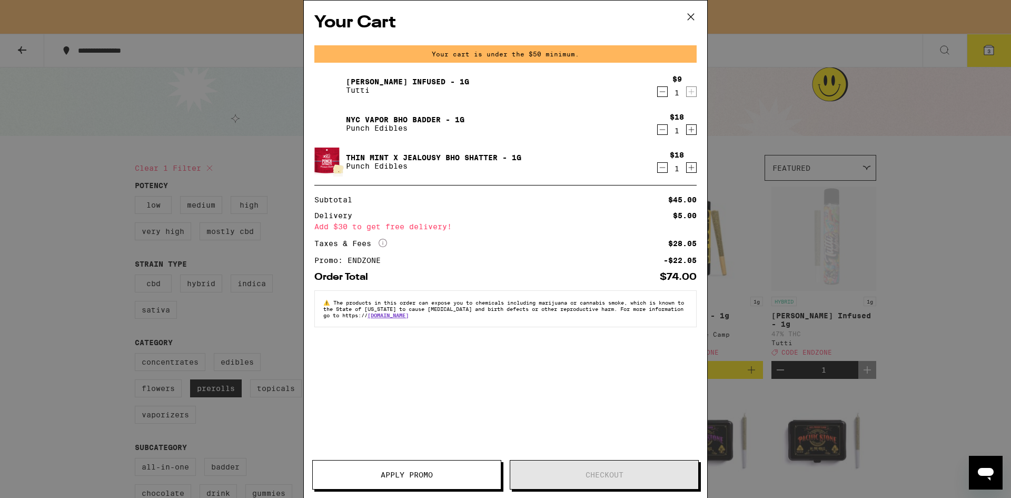
click at [661, 129] on icon "Decrement" at bounding box center [662, 129] width 9 height 13
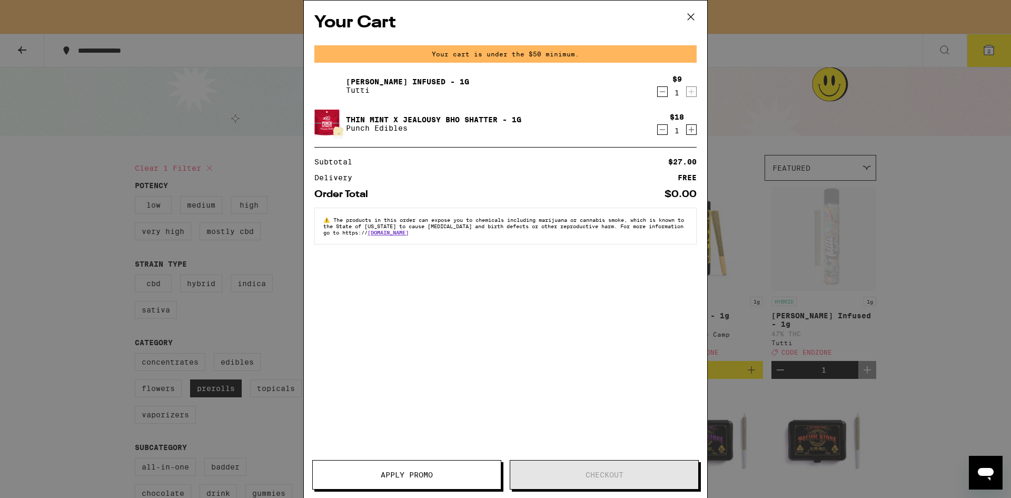
click at [662, 94] on icon "Decrement" at bounding box center [662, 91] width 9 height 13
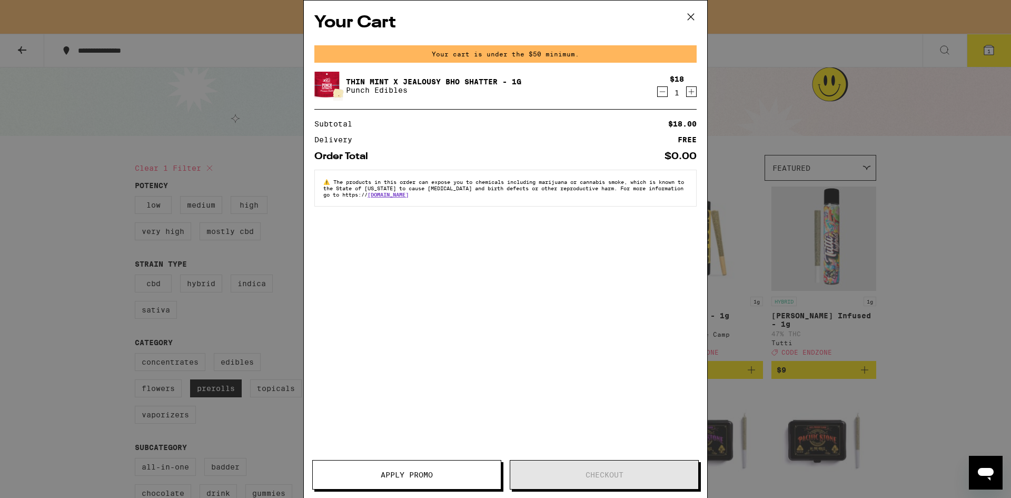
click at [664, 89] on icon "Decrement" at bounding box center [662, 91] width 9 height 13
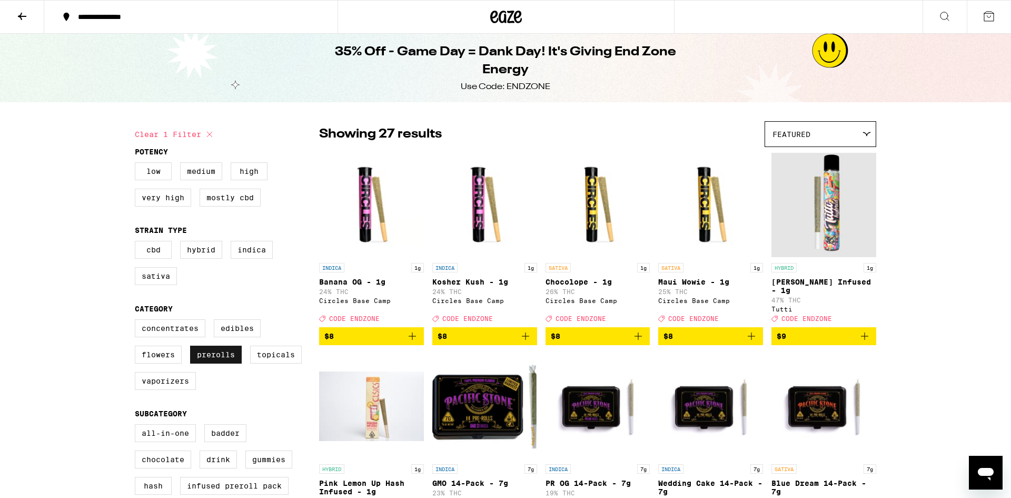
click at [207, 361] on label "Prerolls" at bounding box center [216, 354] width 52 height 18
click at [137, 321] on input "Prerolls" at bounding box center [137, 321] width 1 height 1
checkbox input "false"
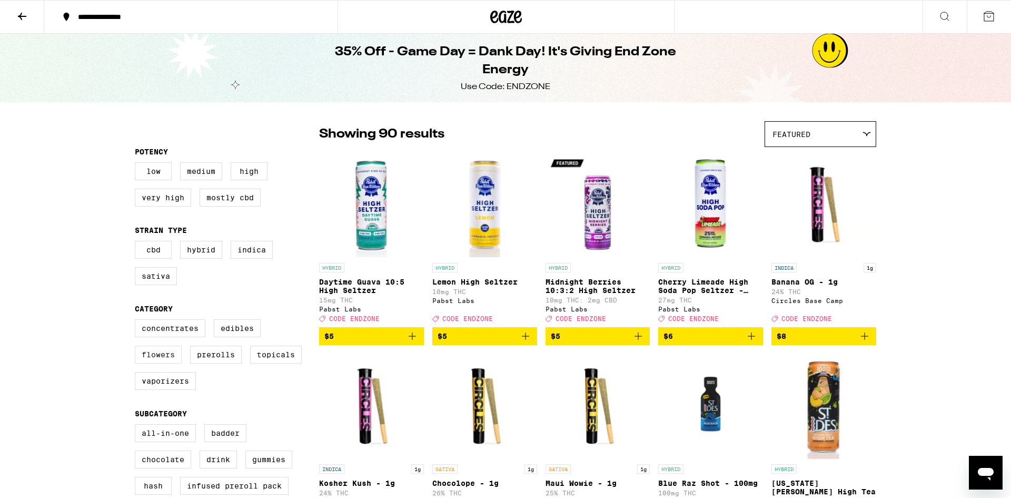
click at [154, 363] on label "Flowers" at bounding box center [158, 354] width 47 height 18
click at [137, 321] on input "Flowers" at bounding box center [137, 321] width 1 height 1
checkbox input "true"
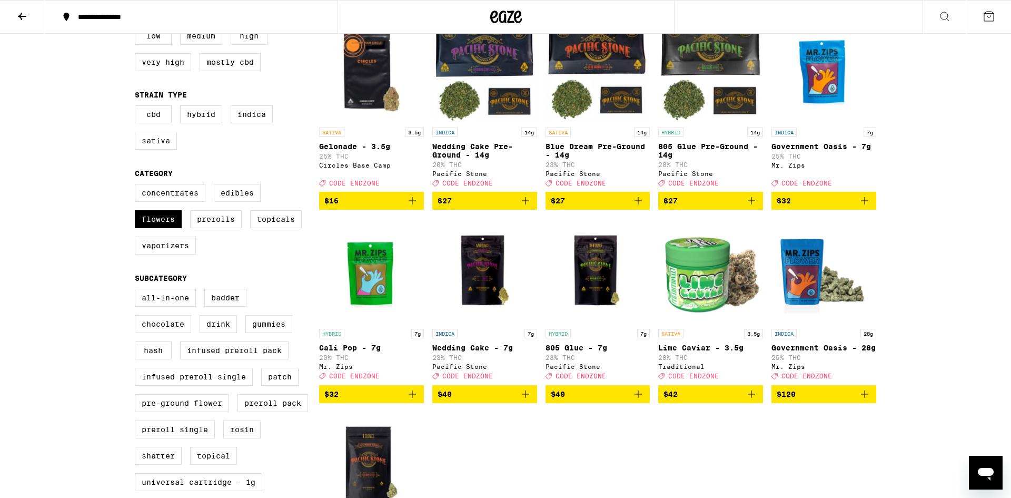
scroll to position [138, 0]
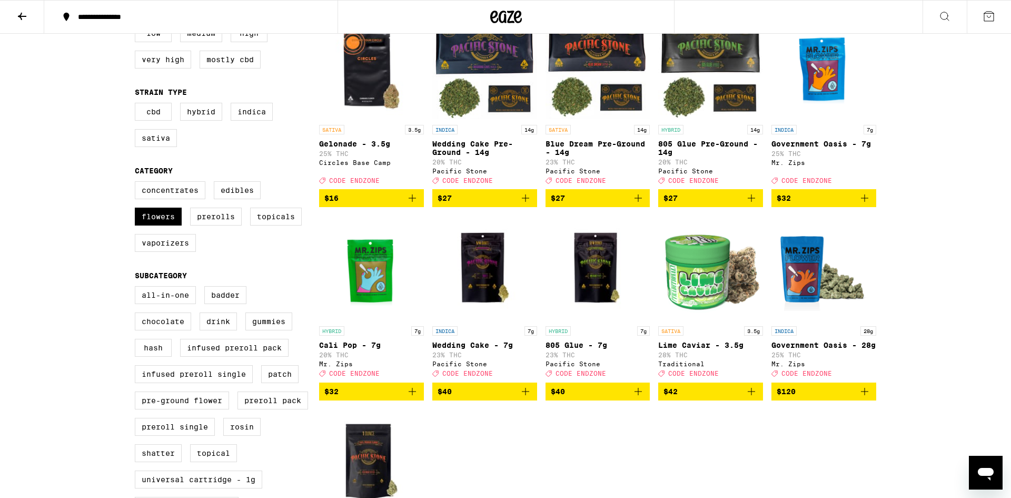
click at [413, 398] on icon "Add to bag" at bounding box center [412, 391] width 13 height 13
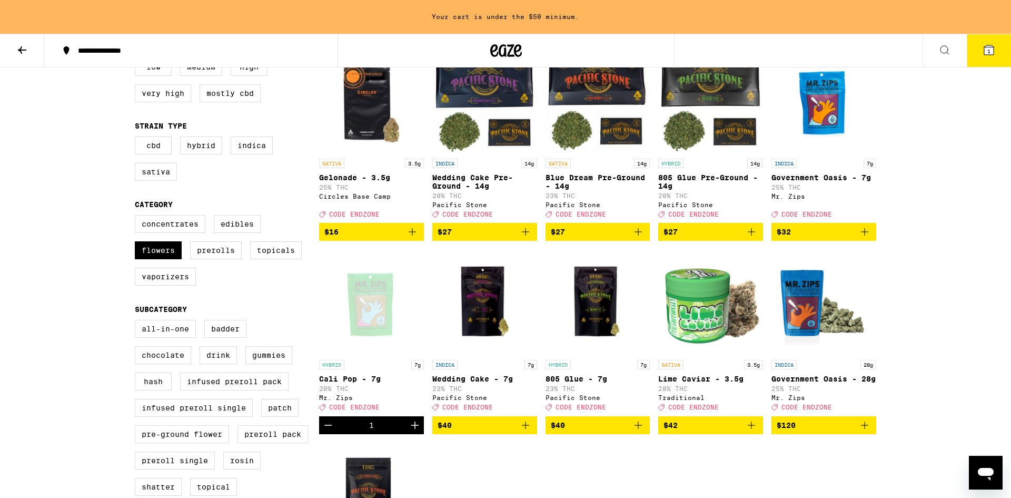
scroll to position [172, 0]
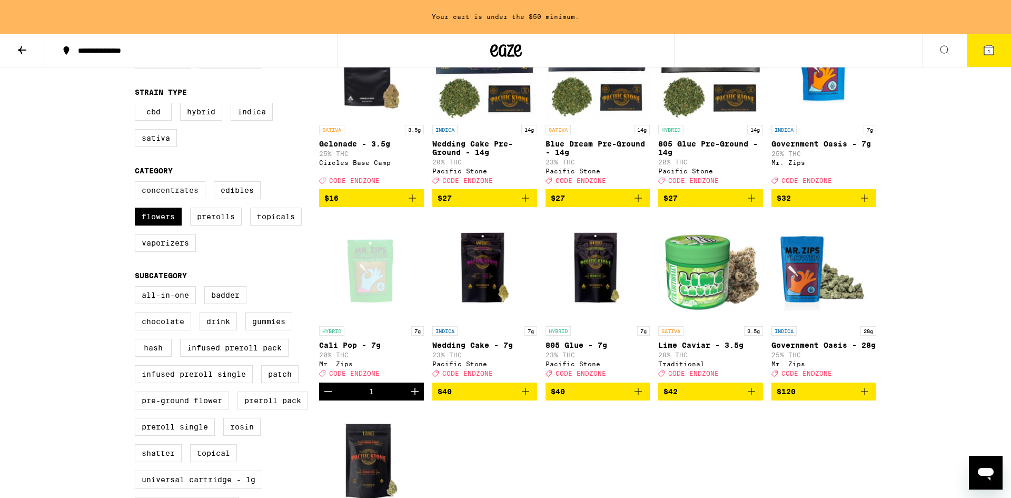
click at [155, 198] on label "Concentrates" at bounding box center [170, 190] width 71 height 18
click at [137, 183] on input "Concentrates" at bounding box center [137, 183] width 1 height 1
checkbox input "true"
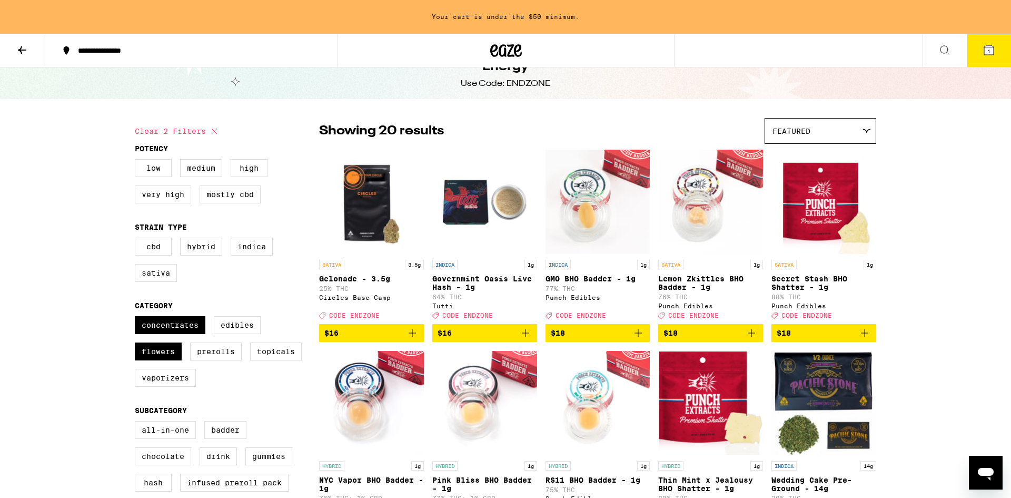
scroll to position [29, 0]
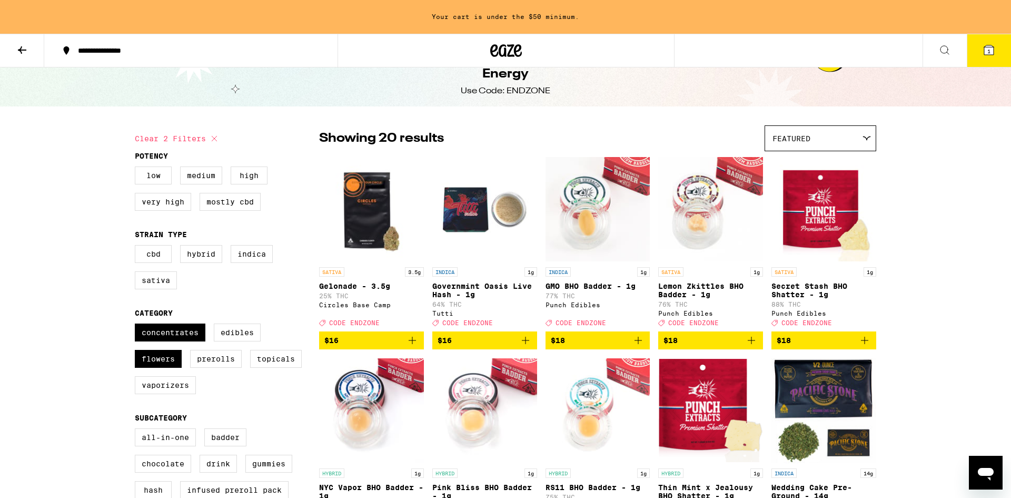
click at [752, 346] on icon "Add to bag" at bounding box center [751, 340] width 13 height 13
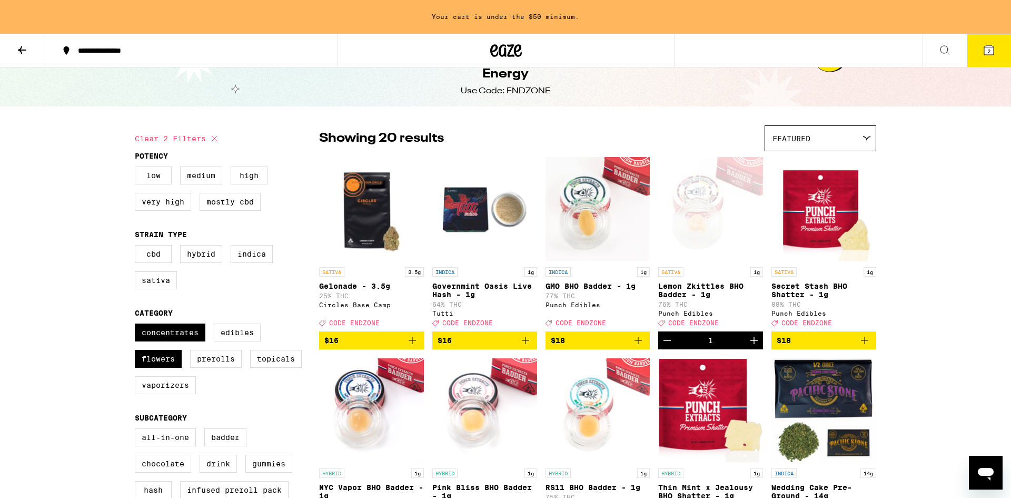
scroll to position [0, 0]
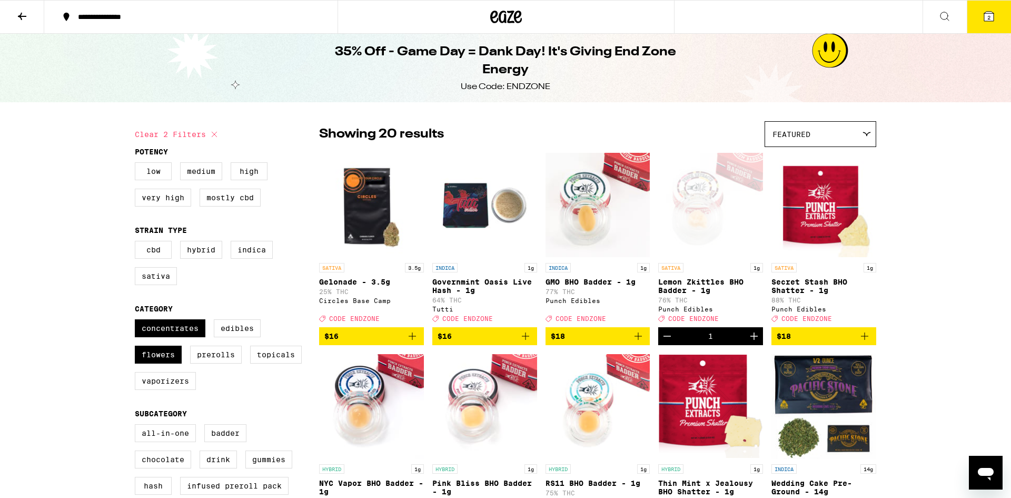
click at [989, 24] on button "2" at bounding box center [989, 17] width 44 height 33
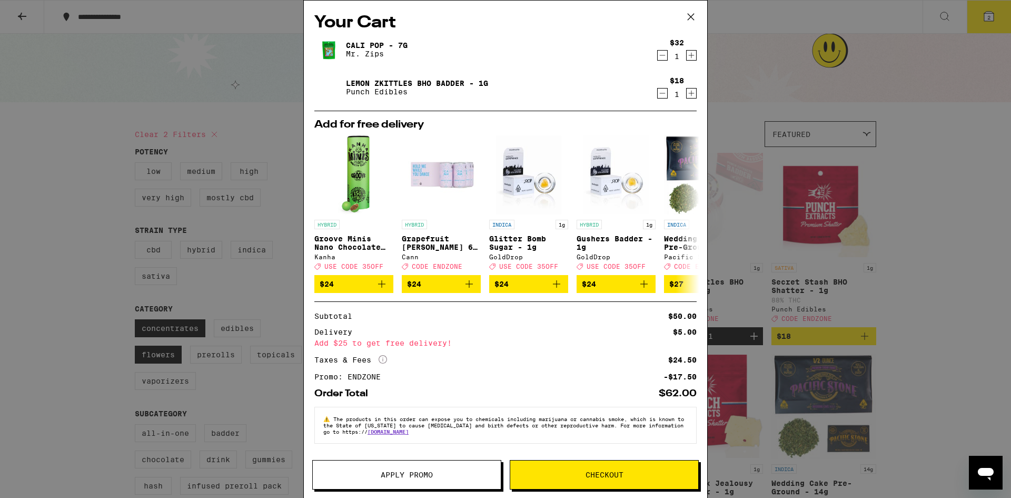
scroll to position [4, 0]
click at [687, 220] on button at bounding box center [690, 214] width 29 height 29
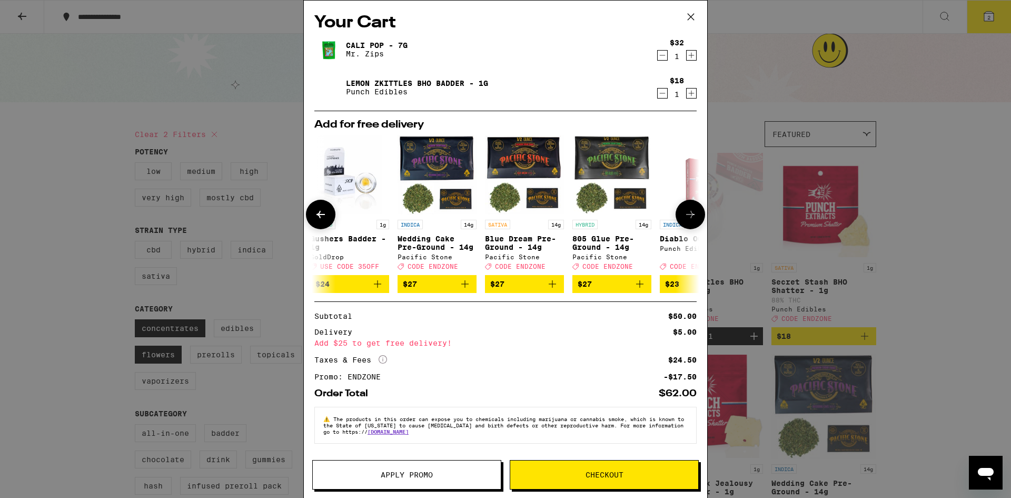
scroll to position [0, 268]
click at [687, 220] on button at bounding box center [690, 214] width 29 height 29
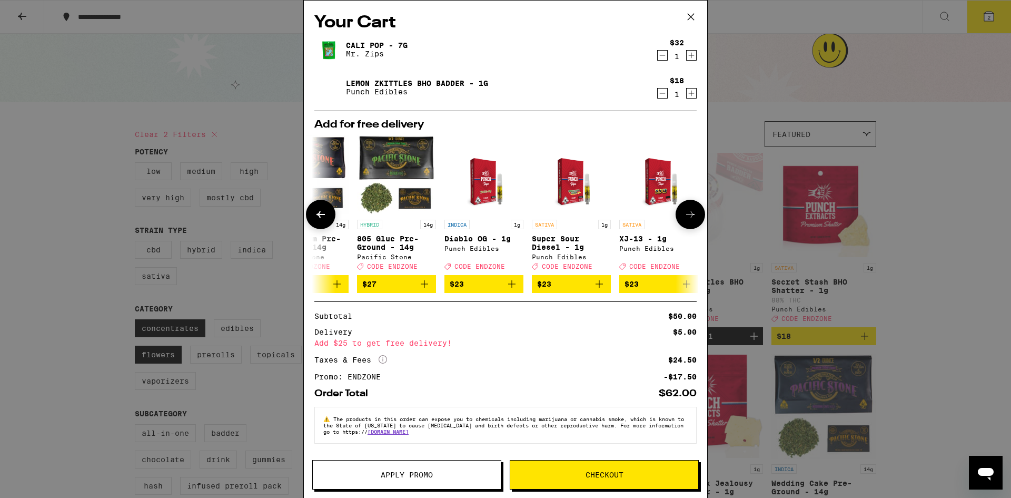
scroll to position [0, 492]
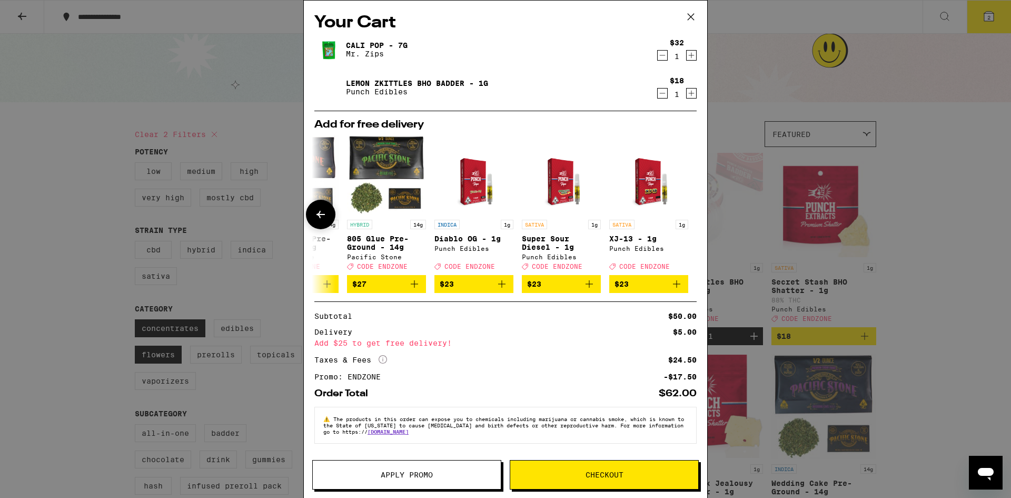
click at [687, 220] on div at bounding box center [690, 214] width 29 height 29
click at [695, 15] on icon at bounding box center [691, 17] width 16 height 16
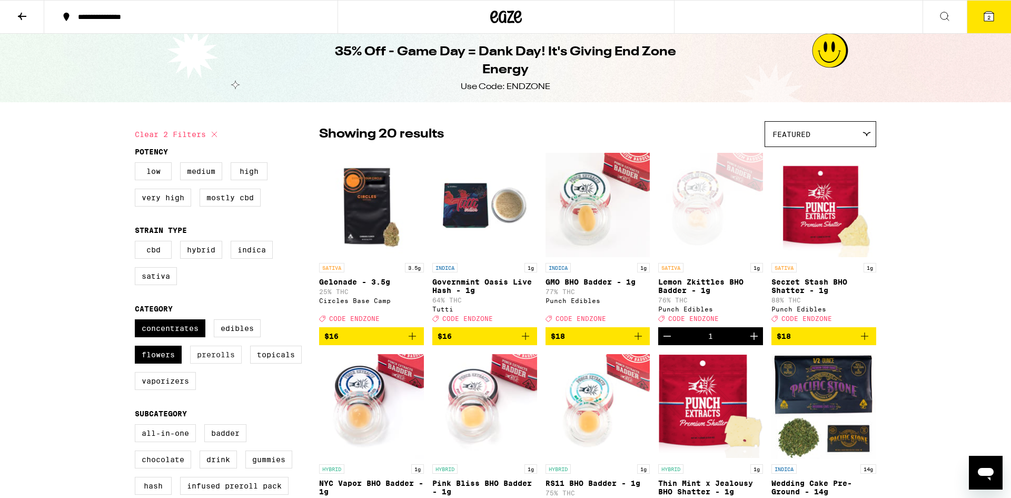
click at [215, 363] on label "Prerolls" at bounding box center [216, 354] width 52 height 18
click at [137, 321] on input "Prerolls" at bounding box center [137, 321] width 1 height 1
checkbox input "true"
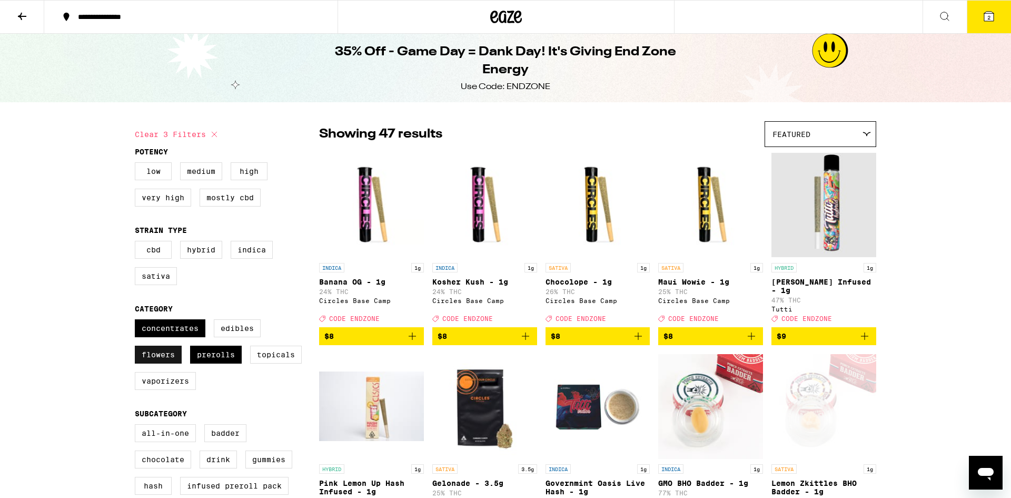
click at [161, 363] on label "Flowers" at bounding box center [158, 354] width 47 height 18
click at [137, 321] on input "Flowers" at bounding box center [137, 321] width 1 height 1
checkbox input "false"
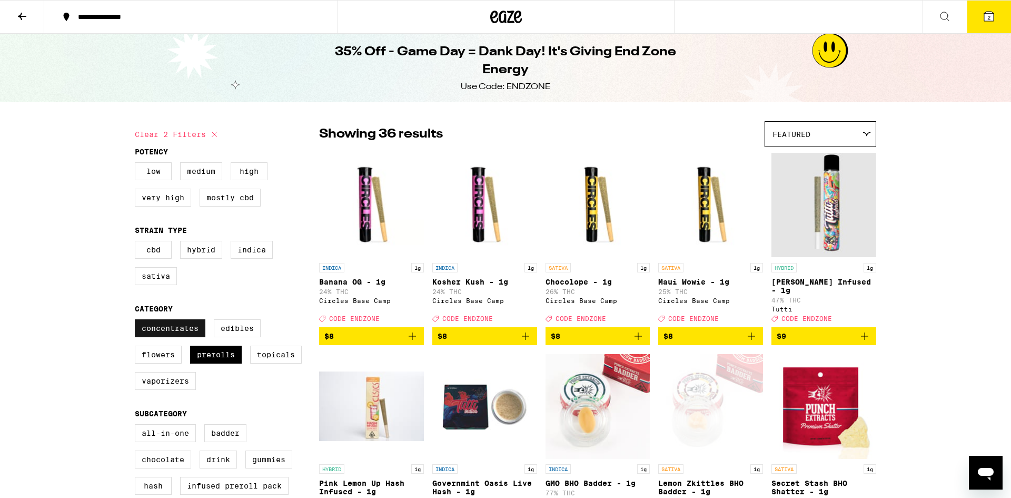
click at [151, 337] on label "Concentrates" at bounding box center [170, 328] width 71 height 18
click at [137, 321] on input "Concentrates" at bounding box center [137, 321] width 1 height 1
checkbox input "false"
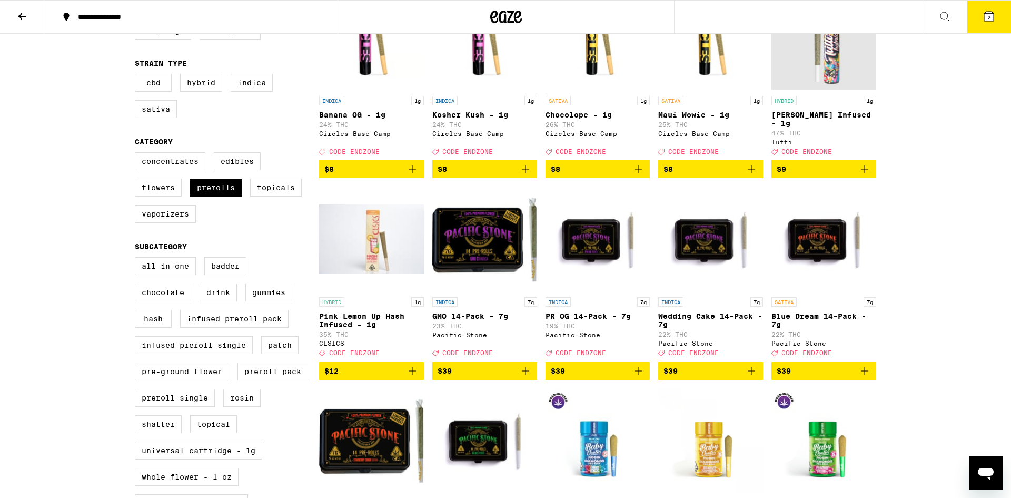
scroll to position [166, 0]
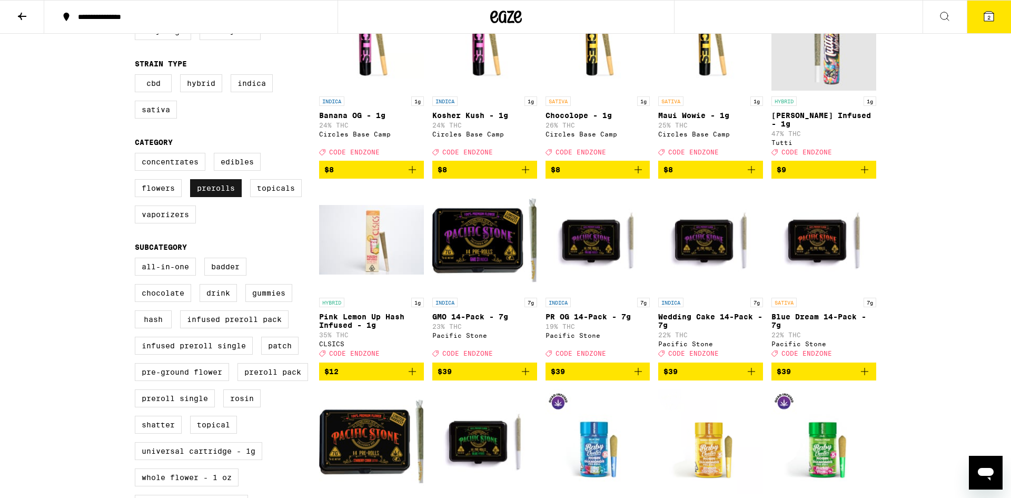
click at [217, 194] on label "Prerolls" at bounding box center [216, 188] width 52 height 18
click at [137, 155] on input "Prerolls" at bounding box center [137, 154] width 1 height 1
checkbox input "false"
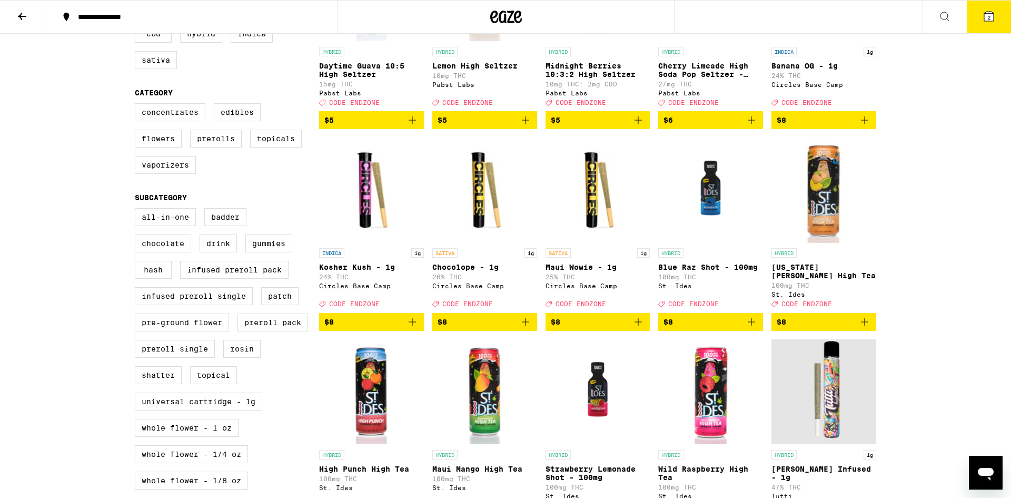
scroll to position [215, 0]
